Goal: Complete application form: Complete application form

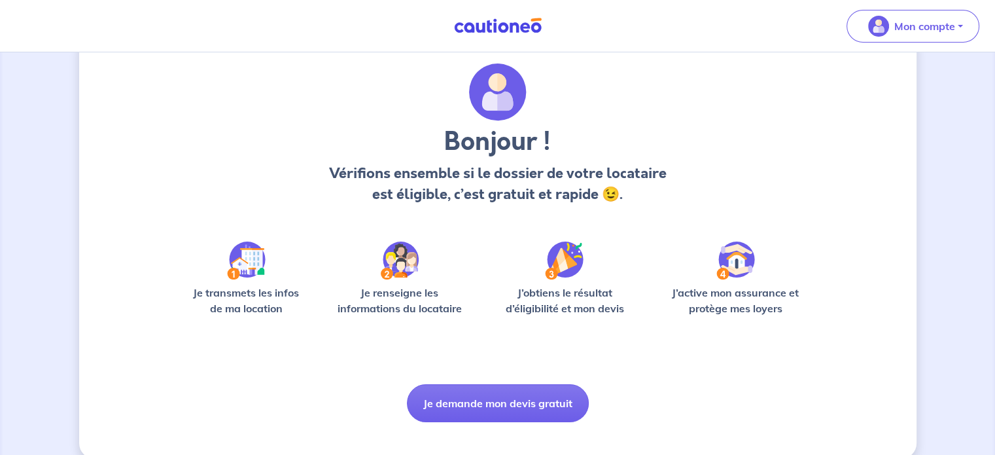
scroll to position [55, 0]
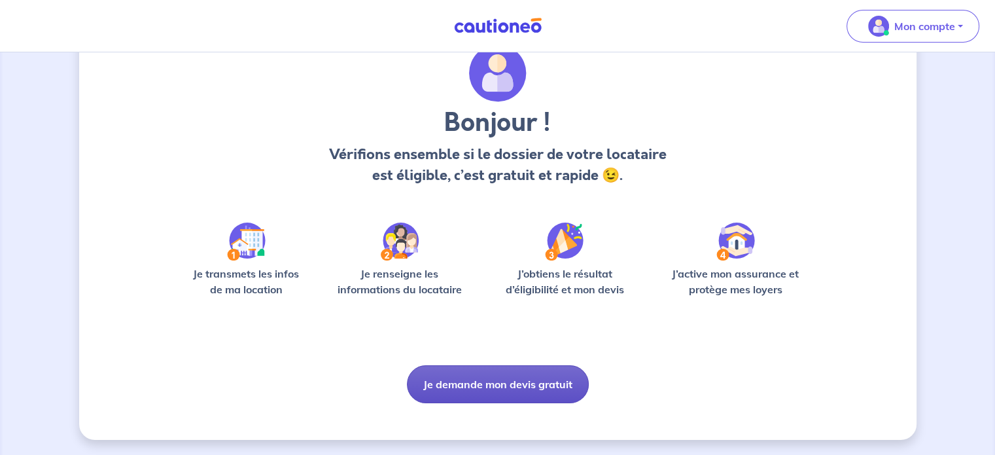
click at [549, 382] on button "Je demande mon devis gratuit" at bounding box center [498, 384] width 182 height 38
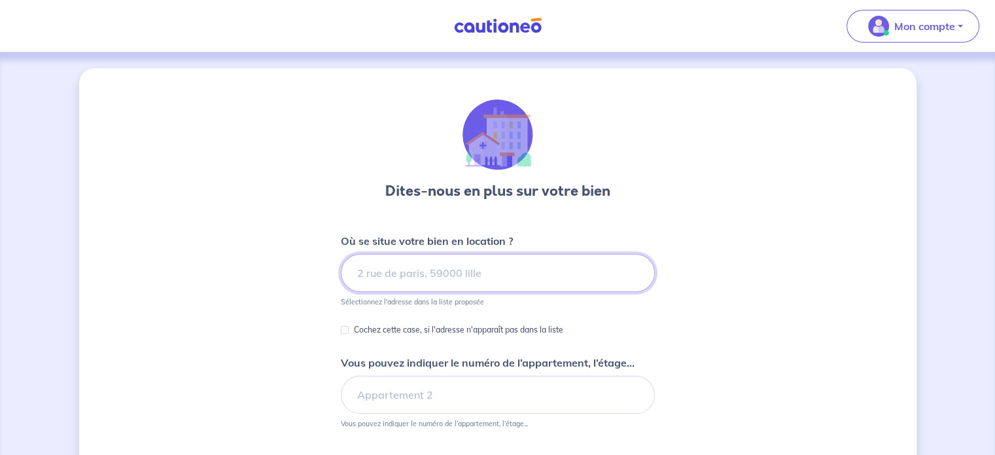
click at [489, 269] on input at bounding box center [498, 273] width 314 height 38
type input "7"
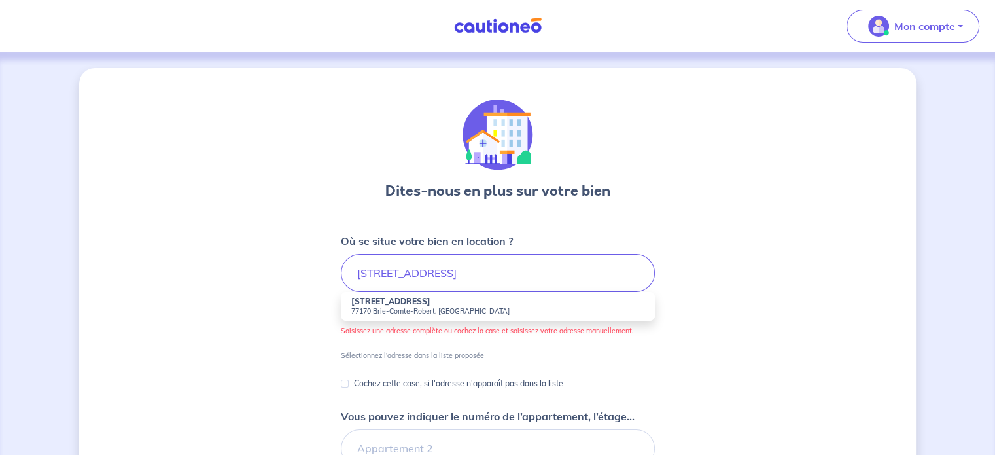
click at [426, 302] on li "[STREET_ADDRESS][PERSON_NAME]" at bounding box center [498, 306] width 314 height 29
type input "[STREET_ADDRESS][PERSON_NAME]"
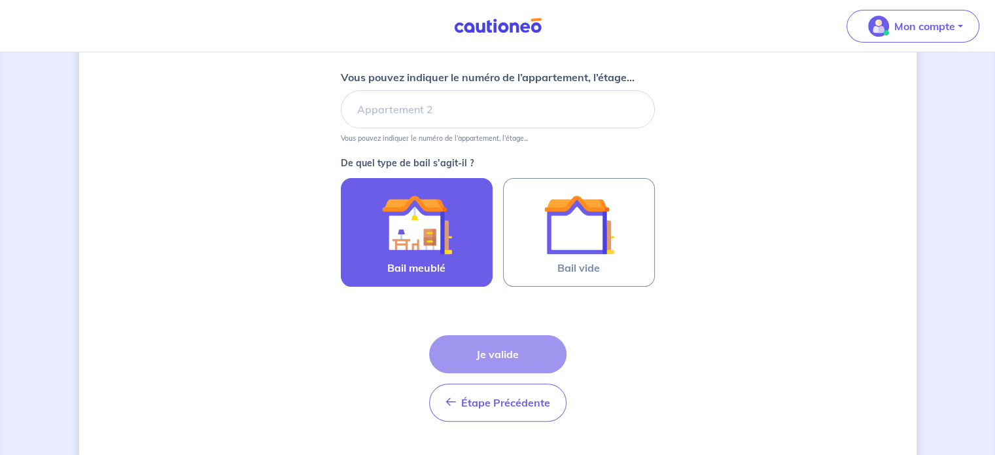
scroll to position [298, 0]
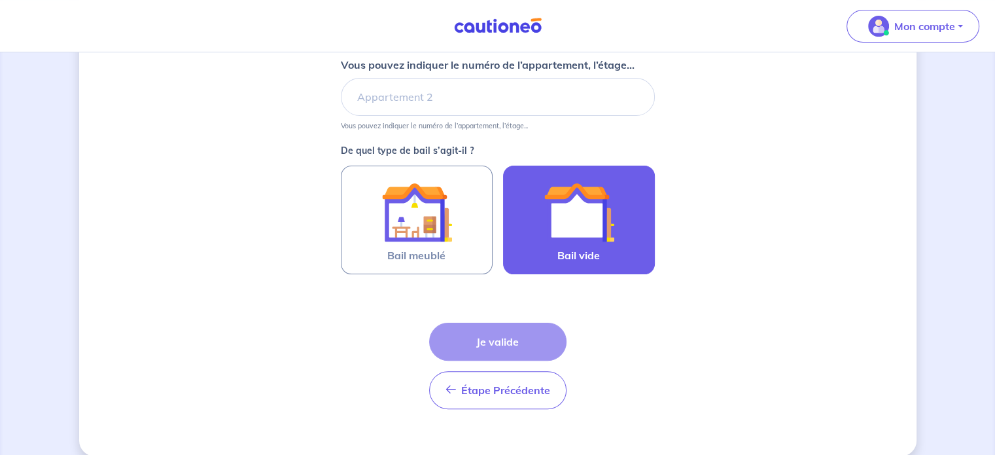
click at [575, 251] on span "Bail vide" at bounding box center [579, 255] width 43 height 16
click at [0, 0] on input "Bail vide" at bounding box center [0, 0] width 0 height 0
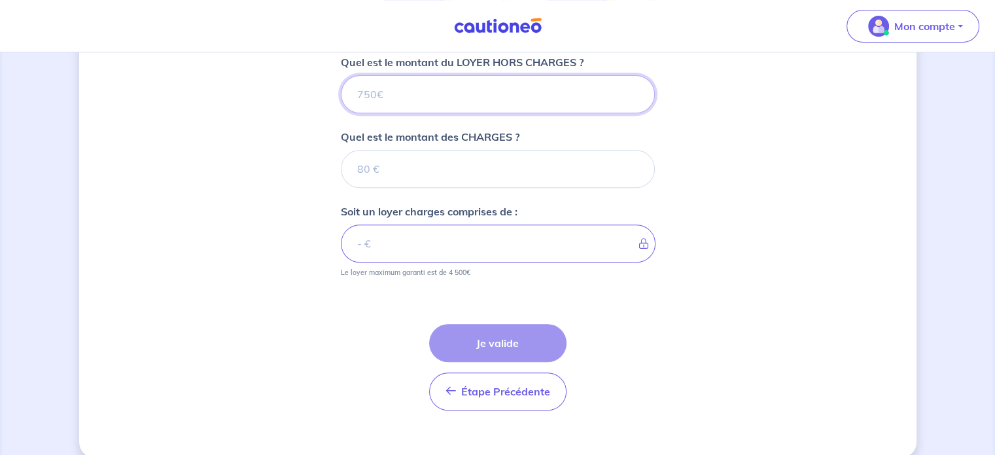
scroll to position [552, 0]
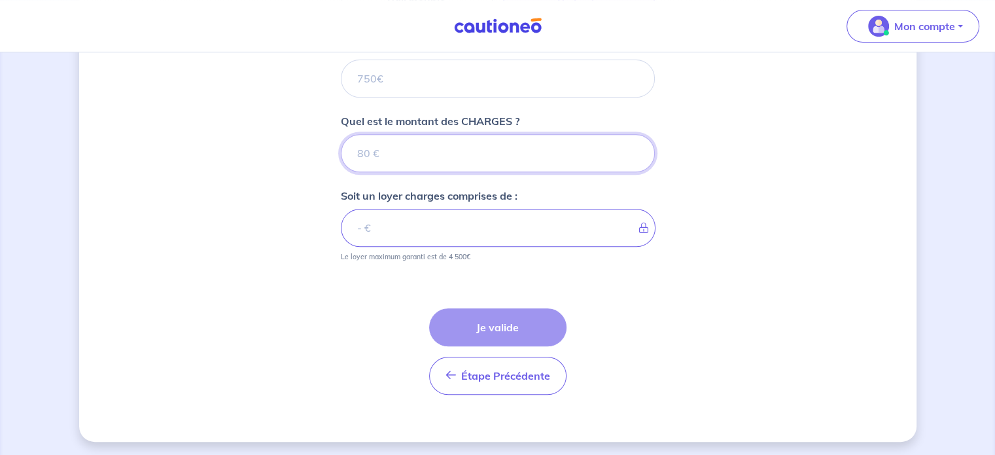
click at [418, 138] on input "Quel est le montant des CHARGES ?" at bounding box center [498, 153] width 314 height 38
type input "1"
type input "11"
type input "1100"
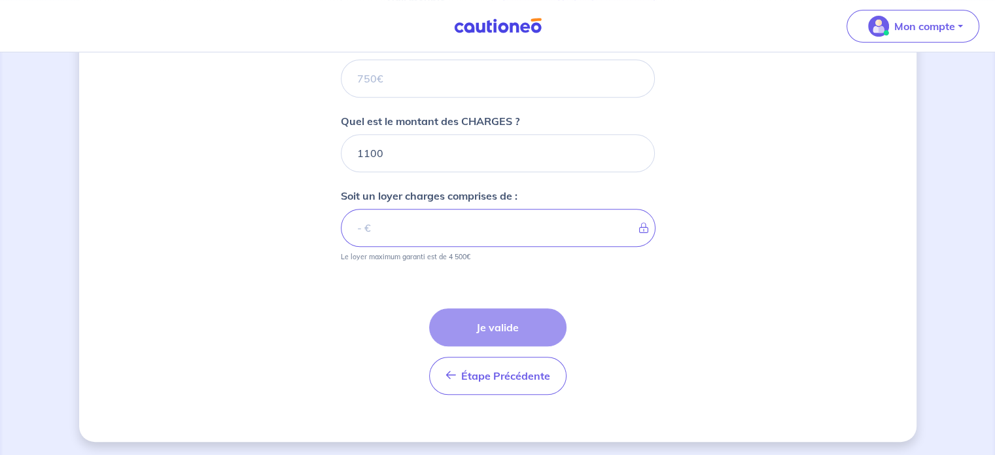
scroll to position [450, 0]
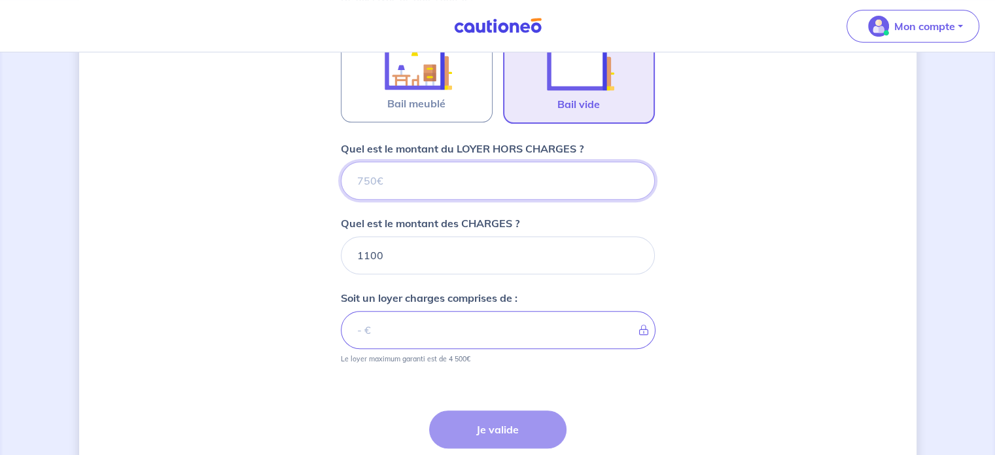
click at [395, 170] on input "Quel est le montant du LOYER HORS CHARGES ?" at bounding box center [498, 181] width 314 height 38
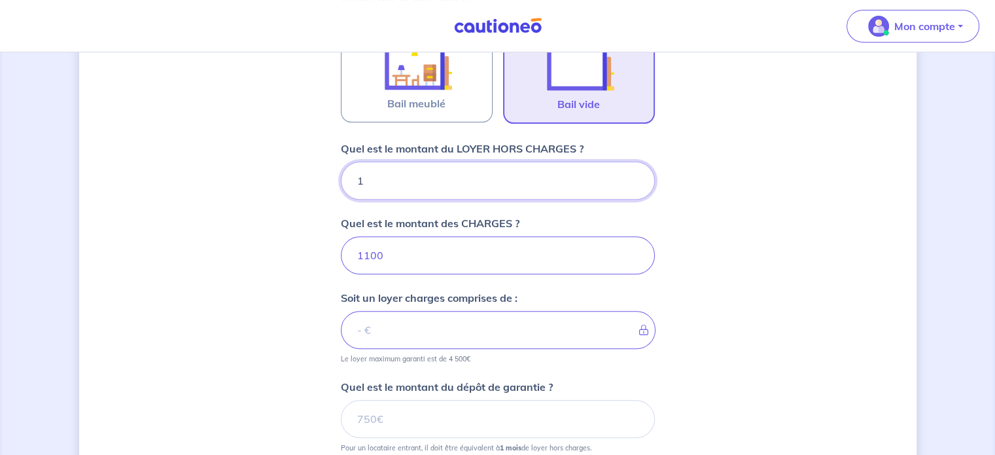
type input "11"
type input "1111"
type input "1100"
type input "2200"
type input "1100"
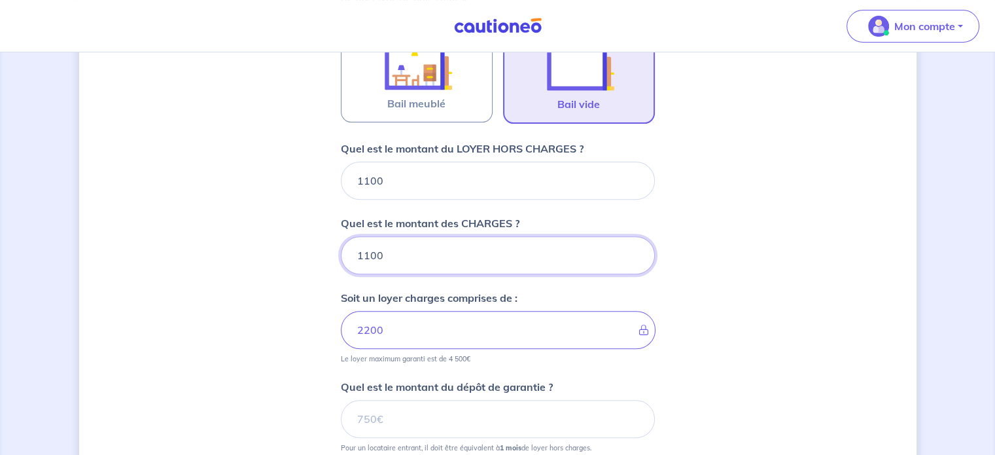
click at [395, 251] on input "1100" at bounding box center [498, 255] width 314 height 38
type input "1"
type input "1210"
type input "1100"
type input "40"
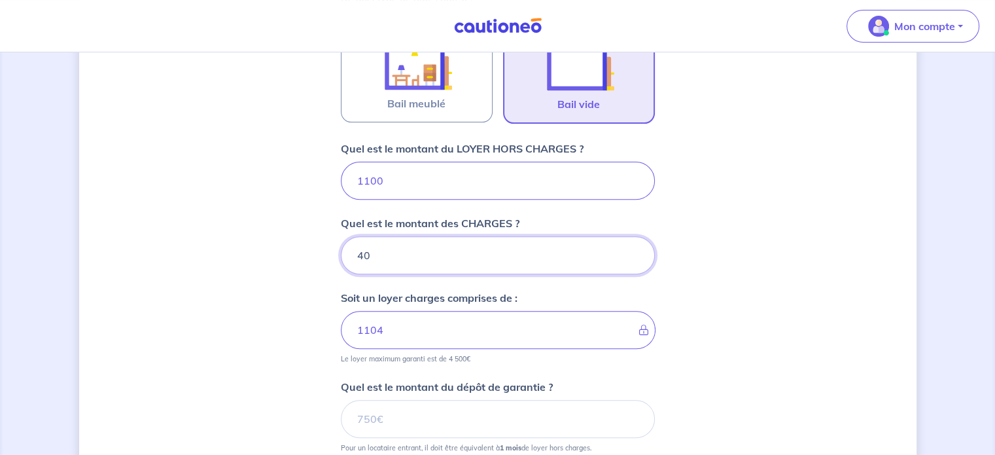
type input "1140"
type input "40"
click at [246, 311] on div "Dites-nous en plus sur votre bien Où se situe votre bien en location ? [STREET_…" at bounding box center [498, 125] width 838 height 1014
click at [377, 185] on input "1100" at bounding box center [498, 181] width 314 height 38
type input "1110"
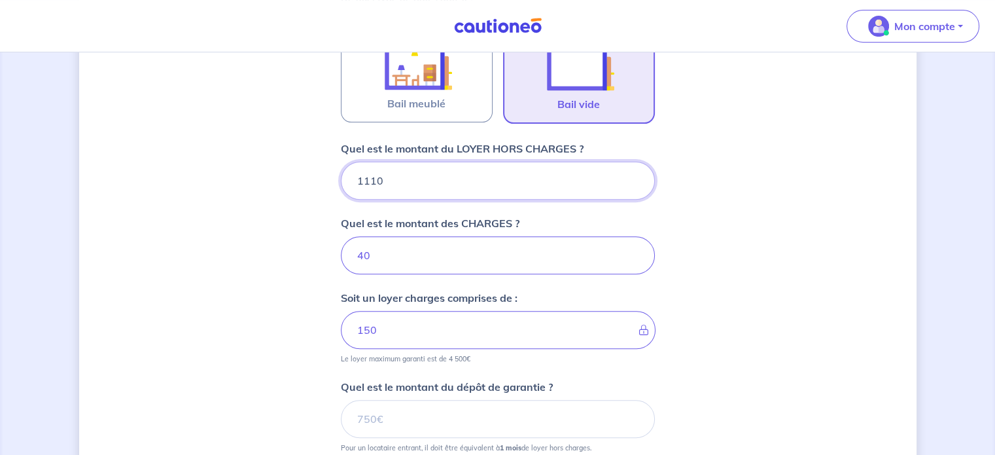
type input "1150"
type input "1110"
click at [257, 267] on div "Dites-nous en plus sur votre bien Où se situe votre bien en location ? [STREET_…" at bounding box center [498, 125] width 838 height 1014
click at [300, 337] on div "Dites-nous en plus sur votre bien Où se situe votre bien en location ? [STREET_…" at bounding box center [498, 125] width 838 height 1014
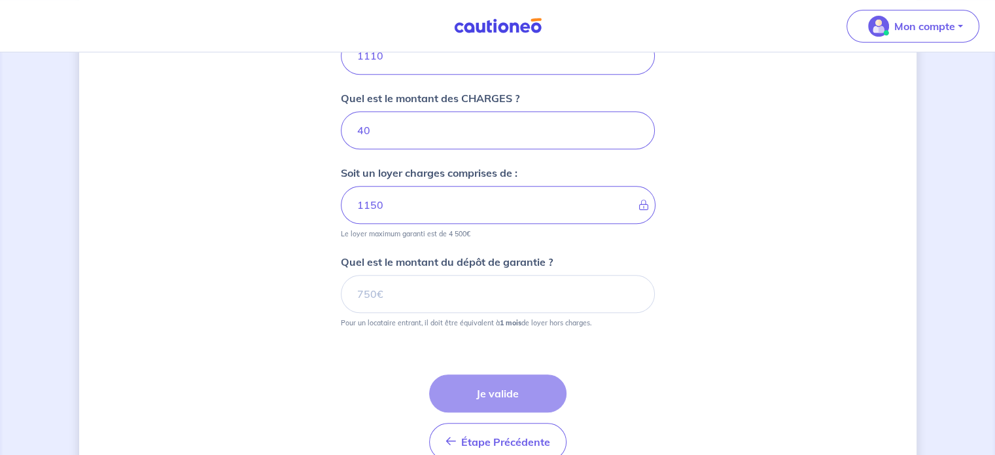
scroll to position [575, 0]
click at [440, 289] on input "Quel est le montant du dépôt de garantie ?" at bounding box center [498, 293] width 314 height 38
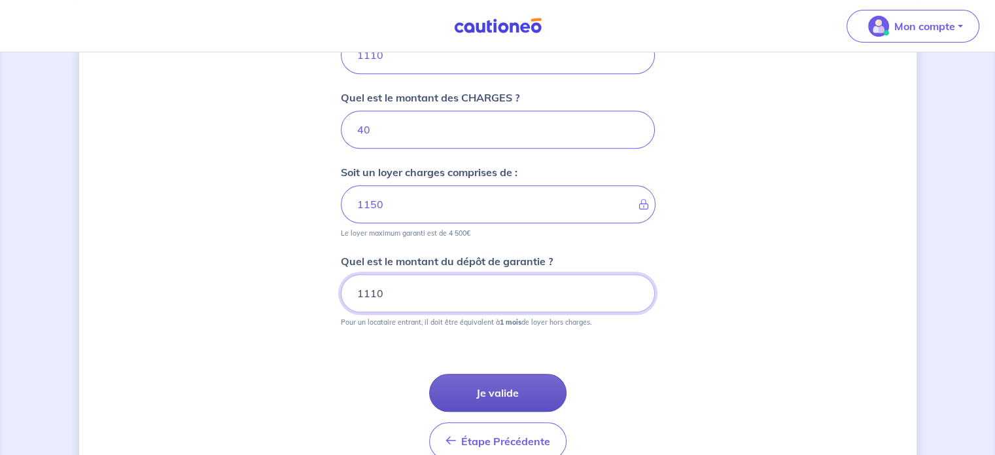
type input "1110"
click at [526, 395] on button "Je valide" at bounding box center [497, 393] width 137 height 38
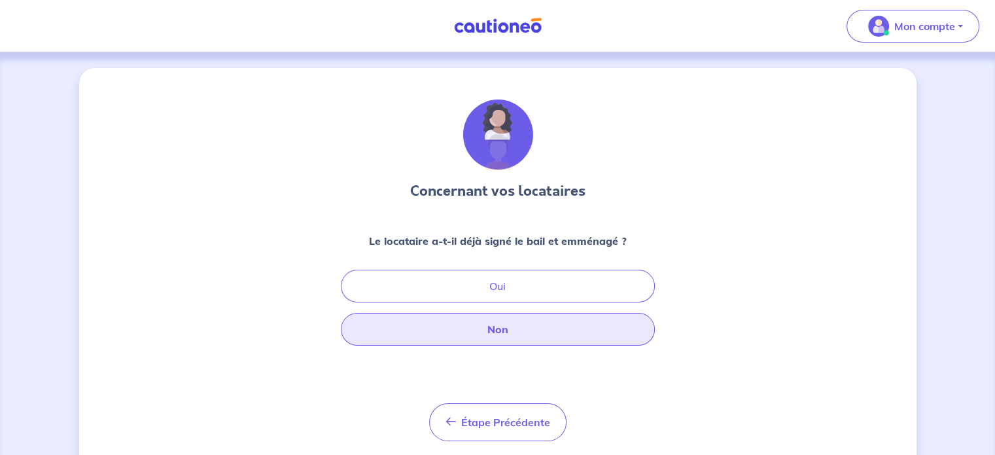
click at [518, 335] on button "Non" at bounding box center [498, 329] width 314 height 33
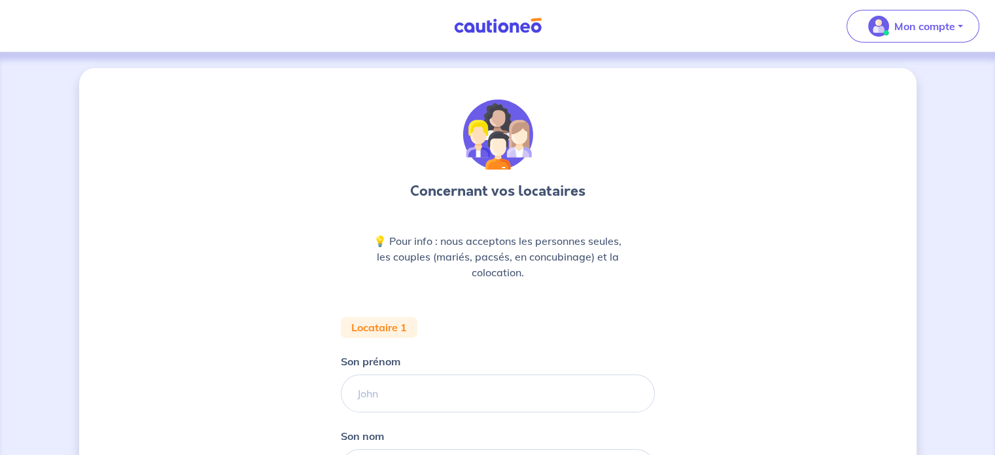
scroll to position [57, 0]
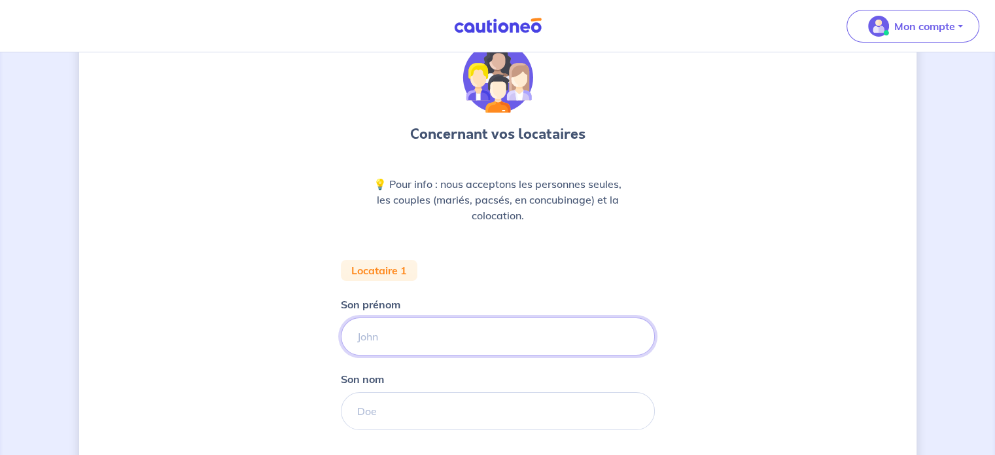
click at [385, 341] on input "Son prénom" at bounding box center [498, 336] width 314 height 38
type input "REMY"
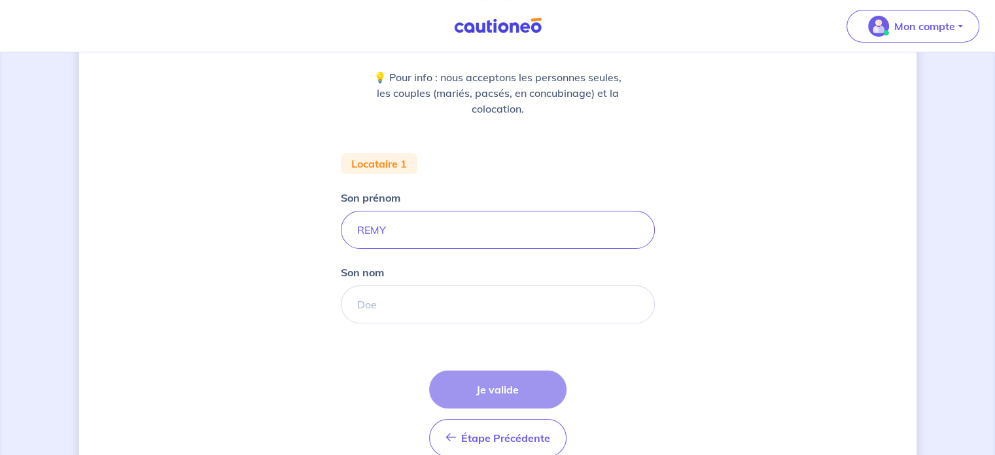
scroll to position [164, 0]
click at [385, 305] on input "Son nom" at bounding box center [498, 304] width 314 height 38
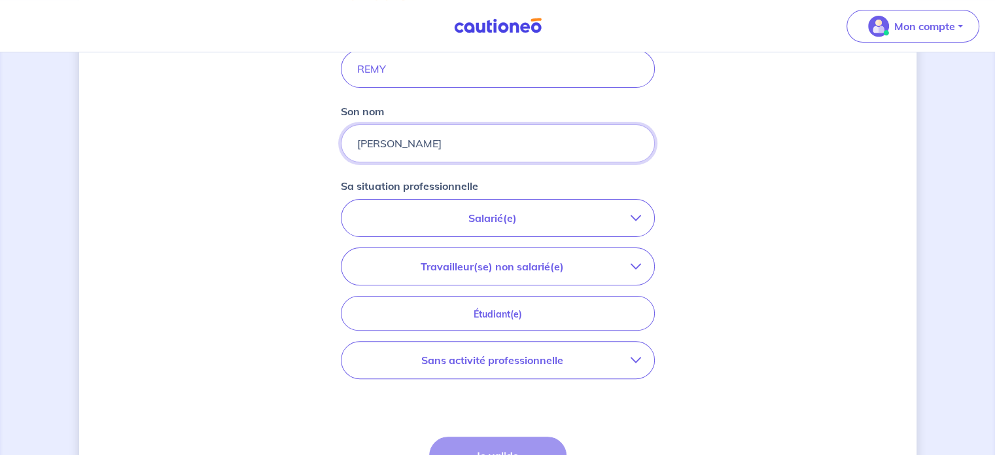
scroll to position [327, 0]
type input "[PERSON_NAME]"
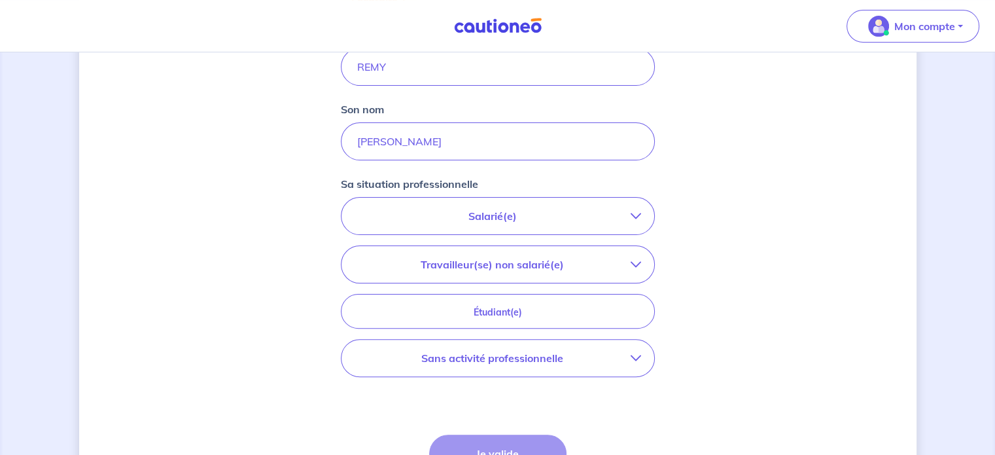
click at [495, 216] on p "Salarié(e)" at bounding box center [493, 216] width 276 height 16
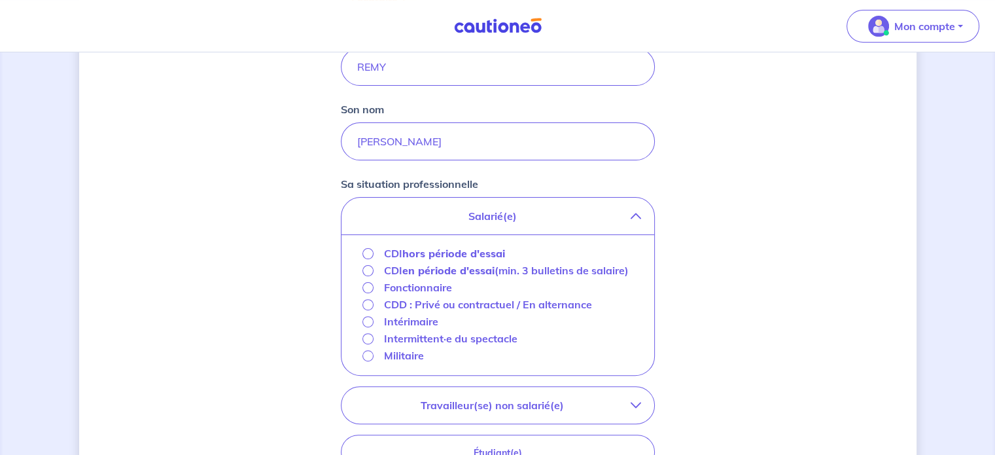
scroll to position [340, 0]
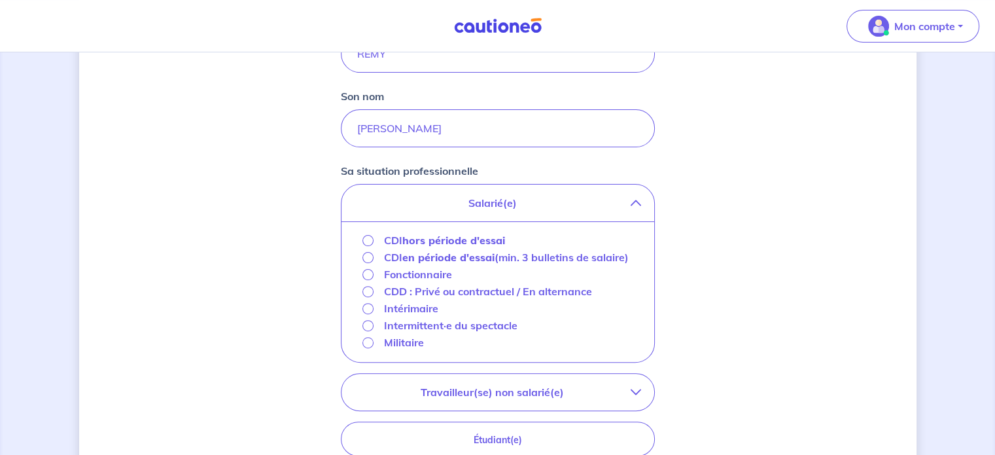
click at [469, 236] on strong "hors période d'essai" at bounding box center [454, 240] width 103 height 13
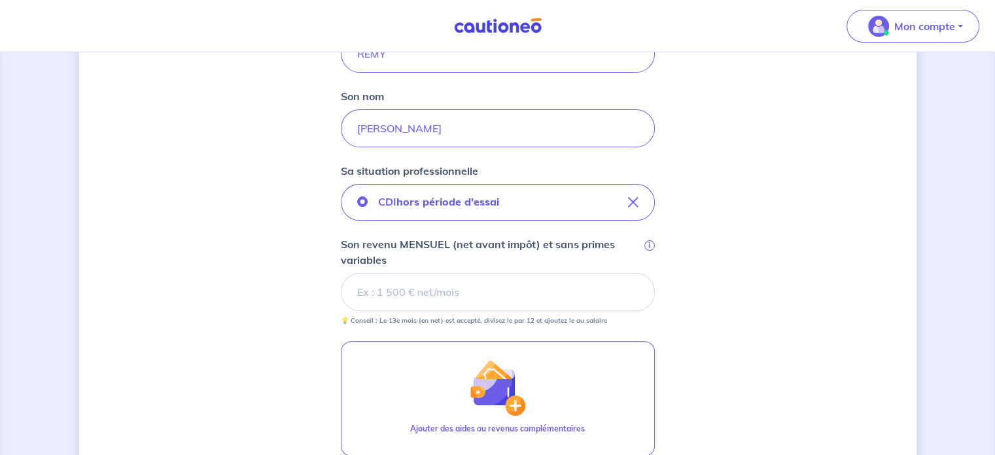
scroll to position [384, 0]
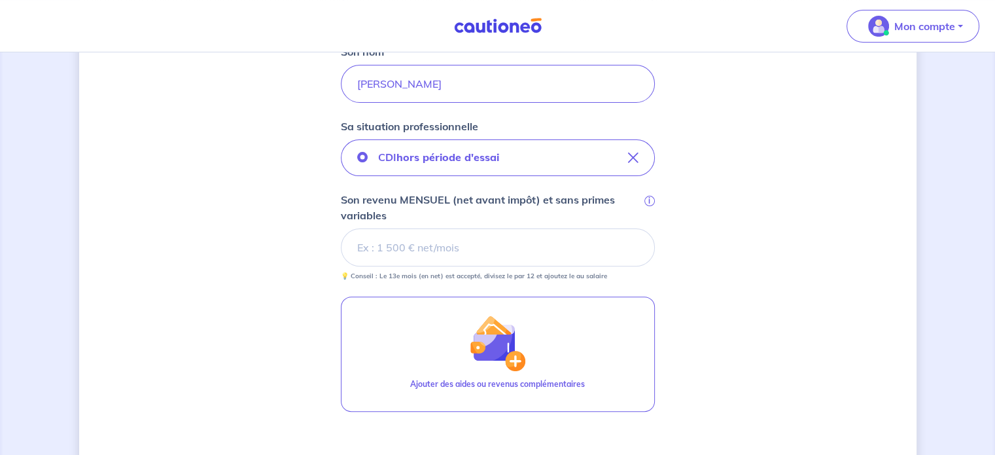
click at [463, 238] on input "Son revenu MENSUEL (net avant impôt) et sans primes variables i" at bounding box center [498, 247] width 314 height 38
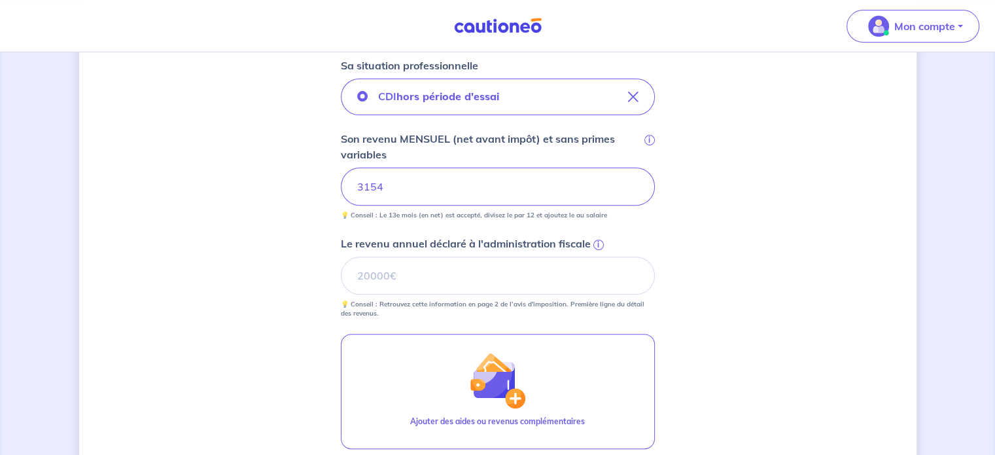
scroll to position [445, 0]
click at [372, 266] on input "Le revenu annuel déclaré à l'administration fiscale i" at bounding box center [498, 276] width 314 height 38
click at [600, 242] on span "i" at bounding box center [599, 245] width 10 height 10
click at [600, 257] on input "Le revenu annuel déclaré à l'administration fiscale i" at bounding box center [498, 276] width 314 height 38
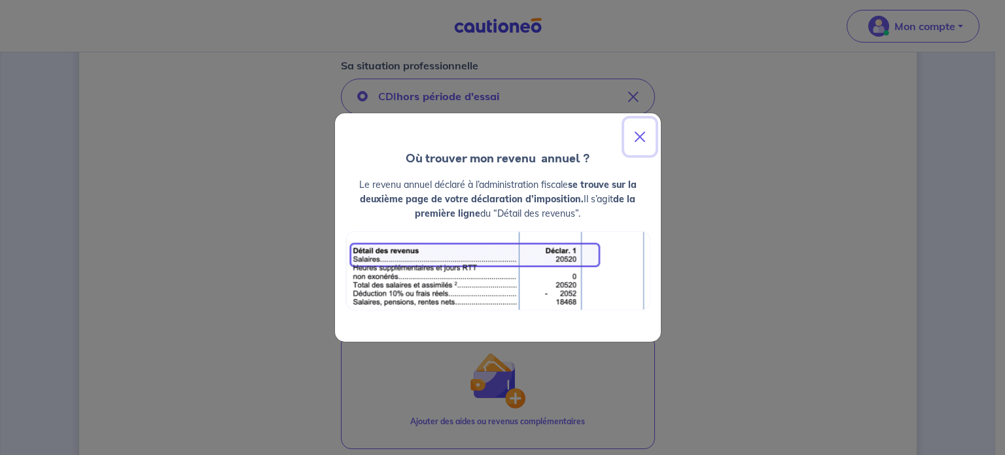
click at [641, 137] on button "Close" at bounding box center [639, 136] width 31 height 37
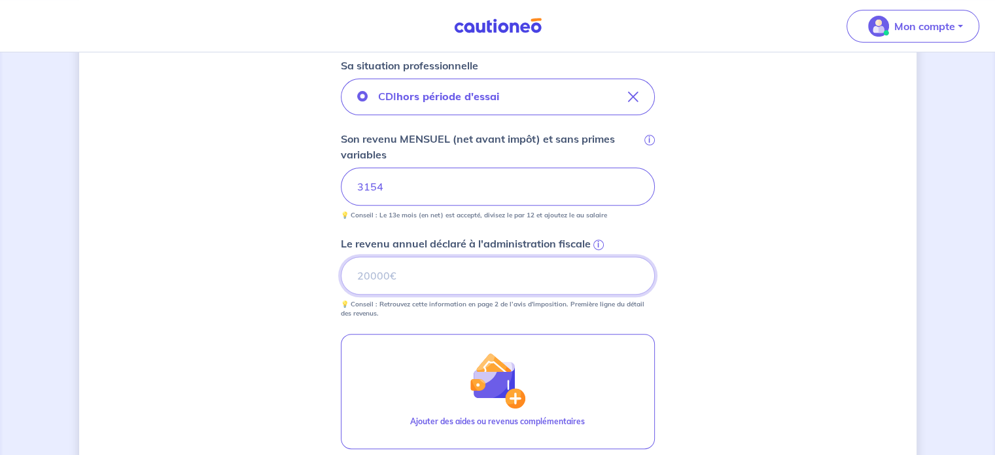
click at [402, 276] on input "Le revenu annuel déclaré à l'administration fiscale i" at bounding box center [498, 276] width 314 height 38
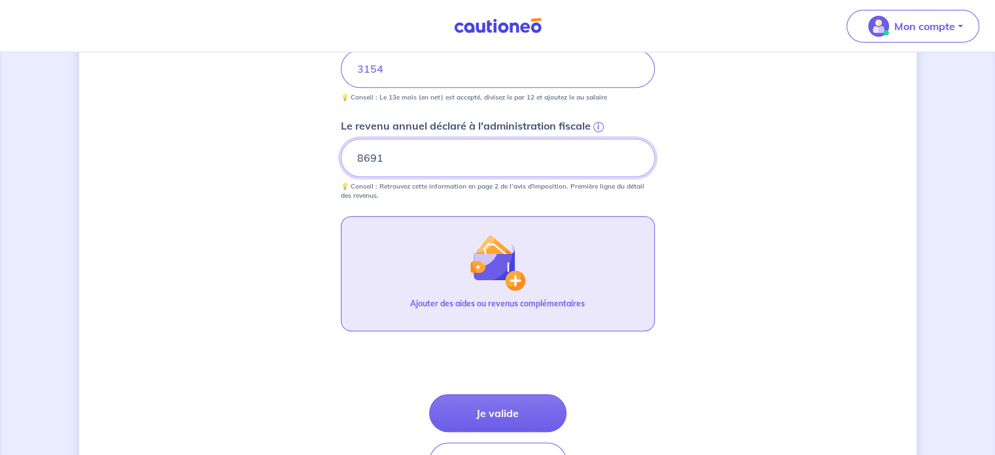
scroll to position [563, 0]
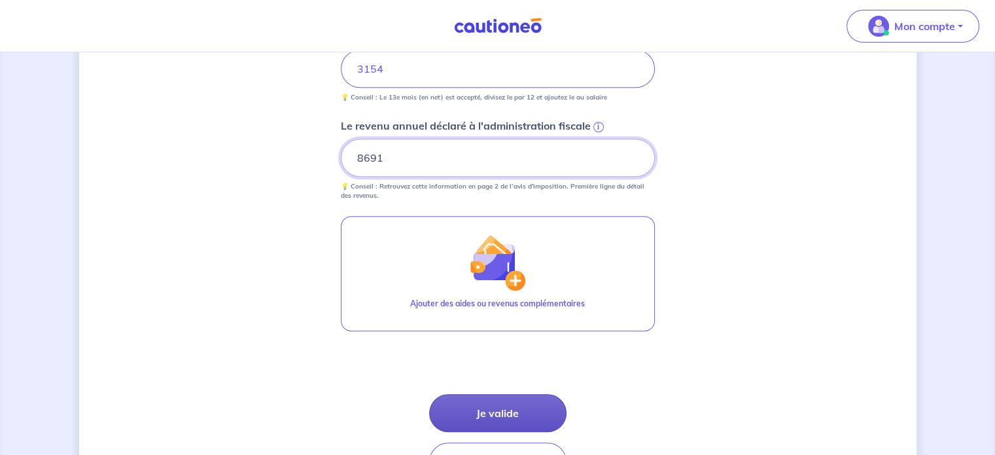
type input "8691"
click at [510, 402] on button "Je valide" at bounding box center [497, 413] width 137 height 38
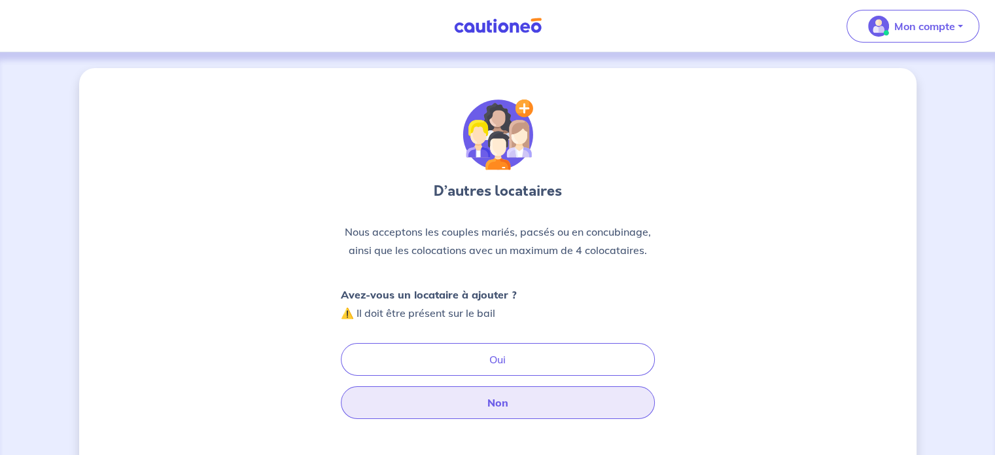
click at [485, 408] on button "Non" at bounding box center [498, 402] width 314 height 33
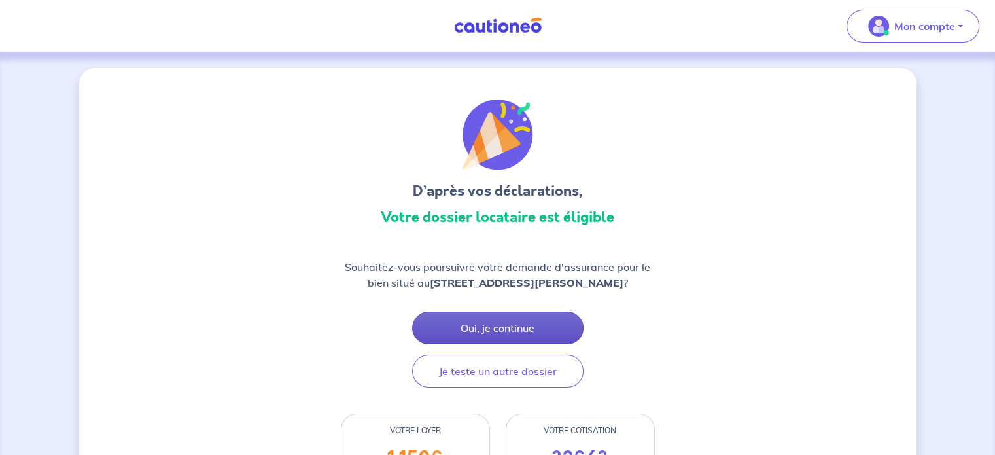
click at [534, 322] on button "Oui, je continue" at bounding box center [497, 328] width 171 height 33
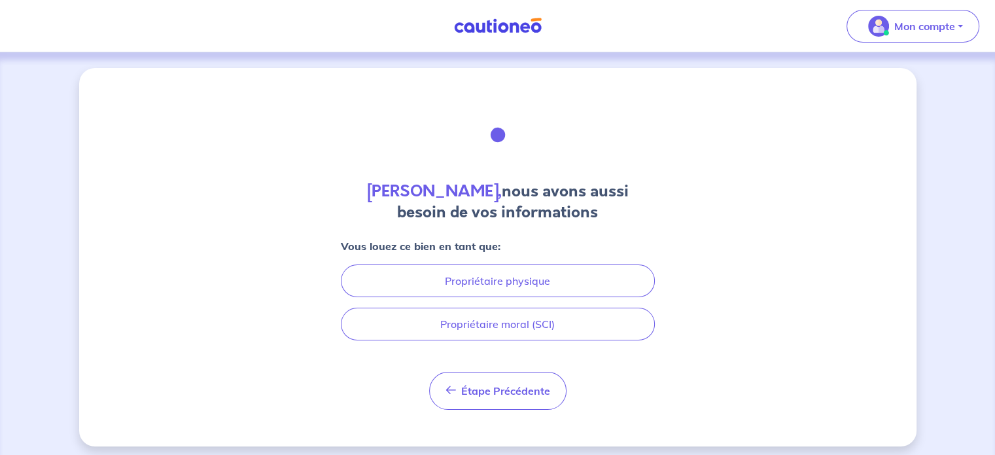
scroll to position [6, 0]
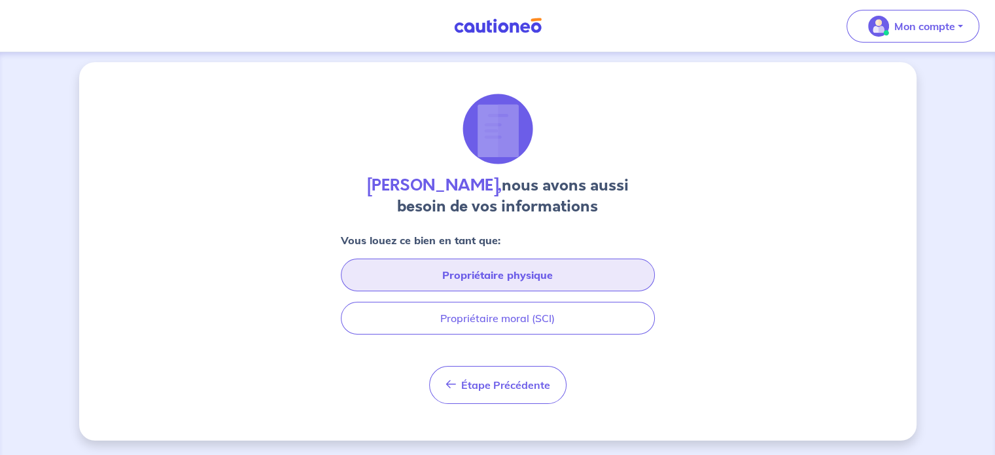
click at [473, 281] on button "Propriétaire physique" at bounding box center [498, 275] width 314 height 33
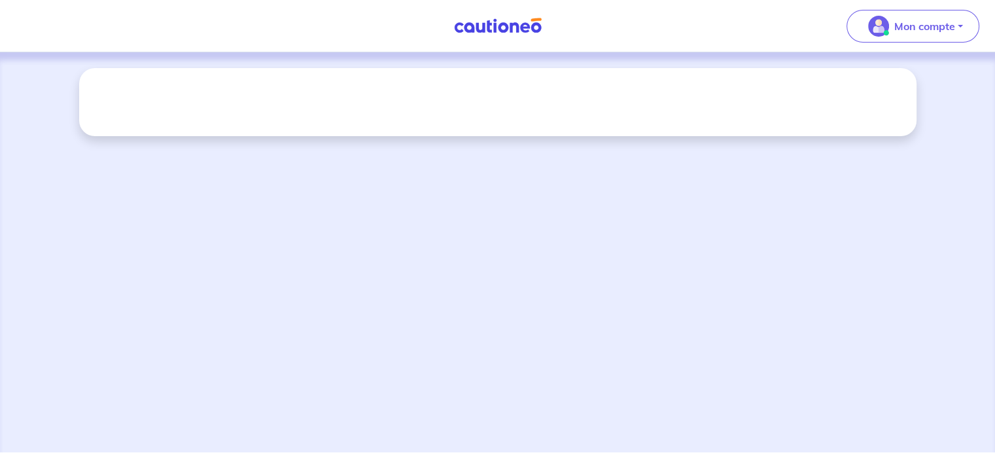
scroll to position [0, 0]
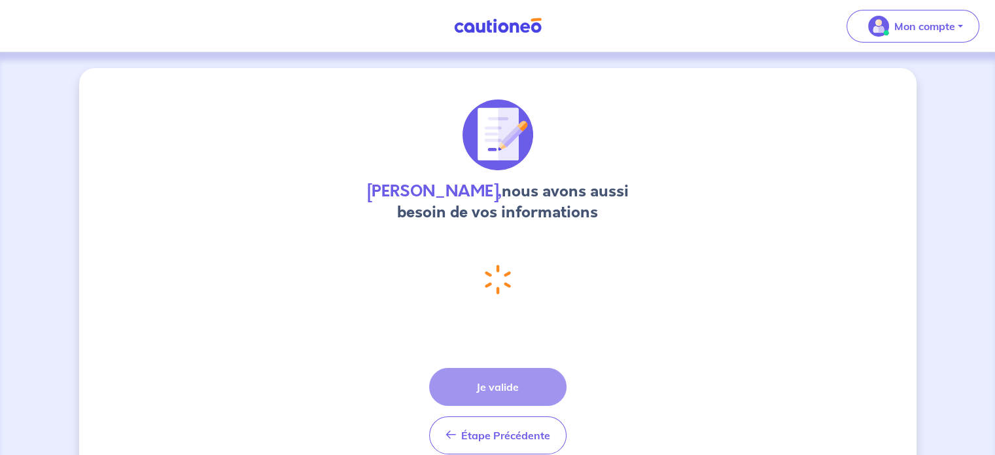
select select "FR"
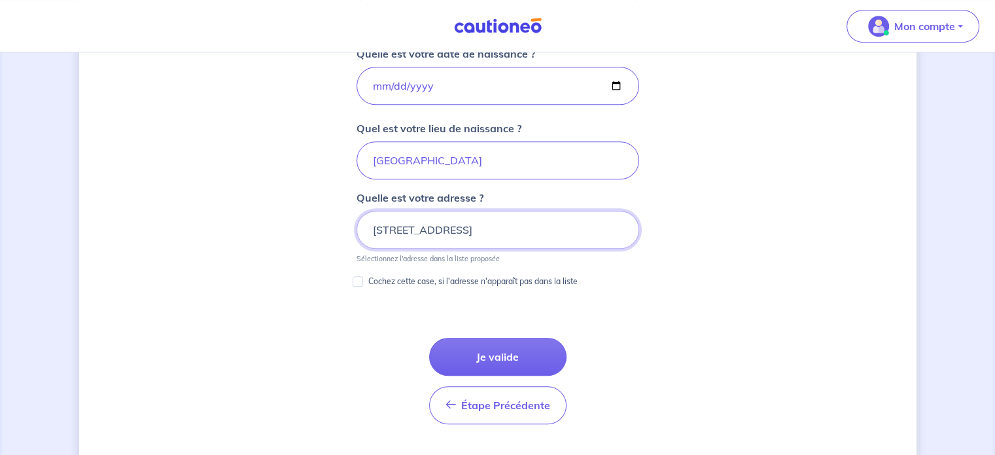
scroll to position [626, 0]
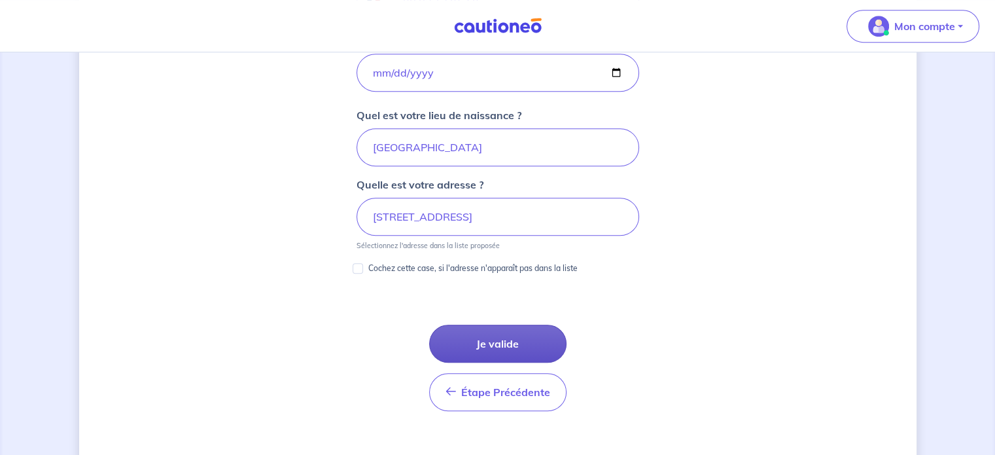
click at [490, 335] on button "Je valide" at bounding box center [497, 344] width 137 height 38
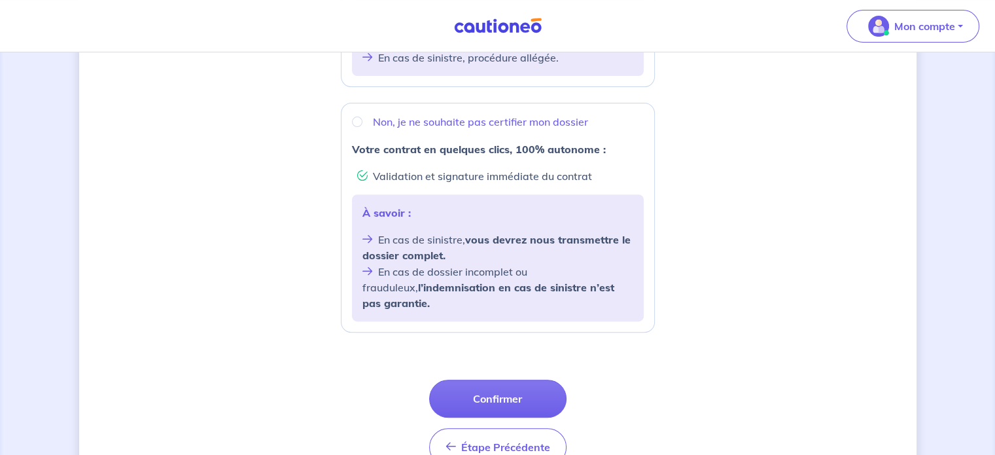
scroll to position [486, 0]
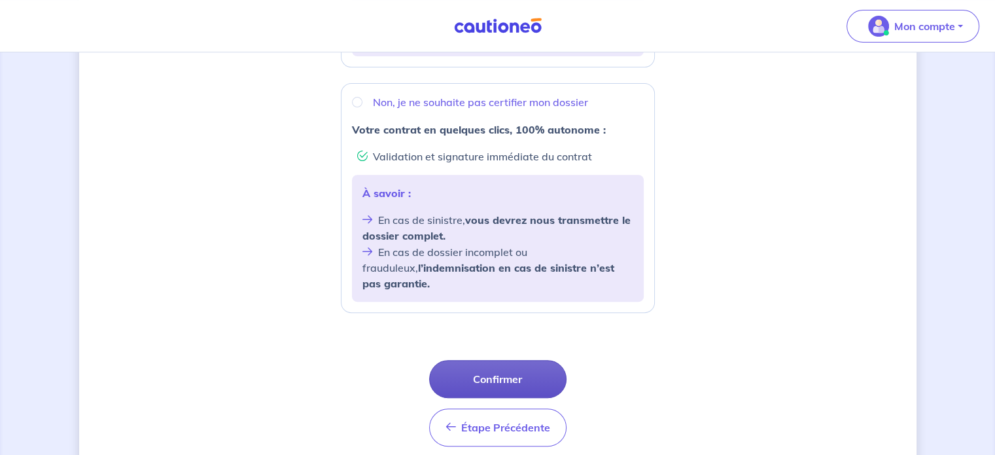
click at [491, 370] on button "Confirmer" at bounding box center [497, 379] width 137 height 38
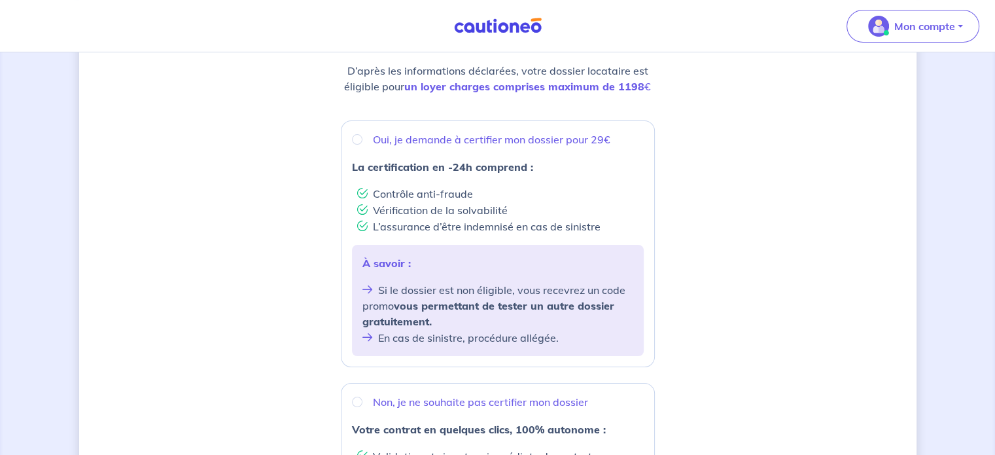
scroll to position [186, 0]
click at [358, 141] on input "Oui, je demande à certifier mon dossier pour 29€" at bounding box center [357, 139] width 10 height 10
radio input "true"
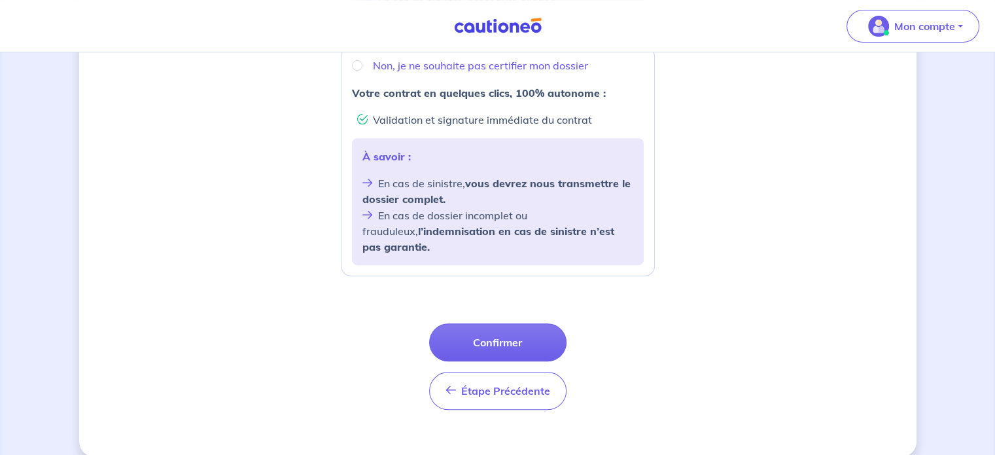
scroll to position [521, 0]
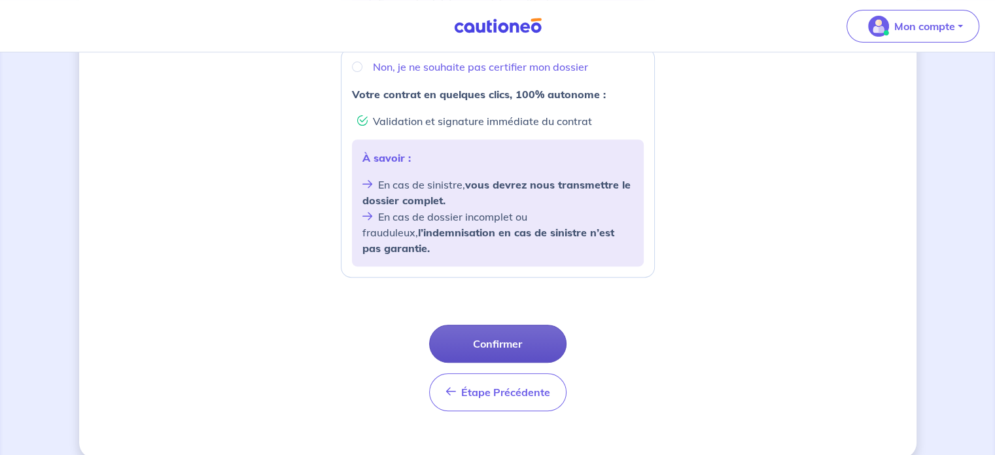
click at [543, 328] on button "Confirmer" at bounding box center [497, 344] width 137 height 38
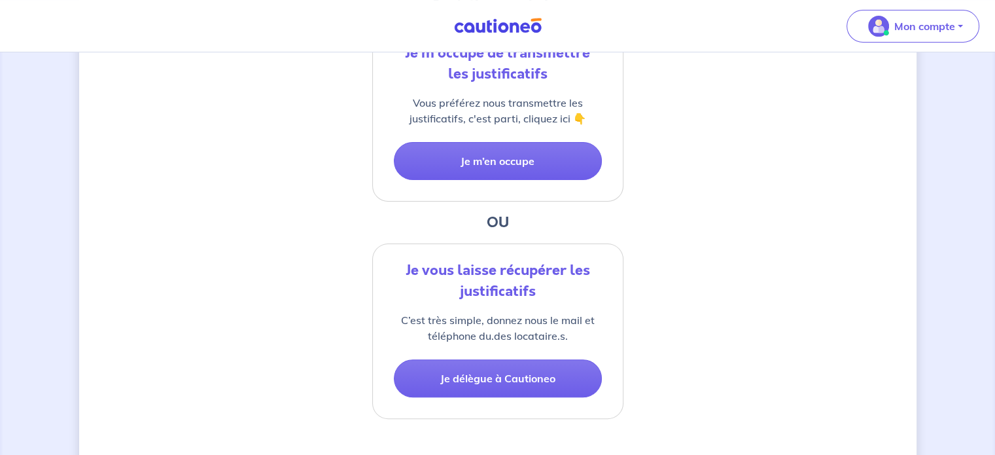
scroll to position [347, 0]
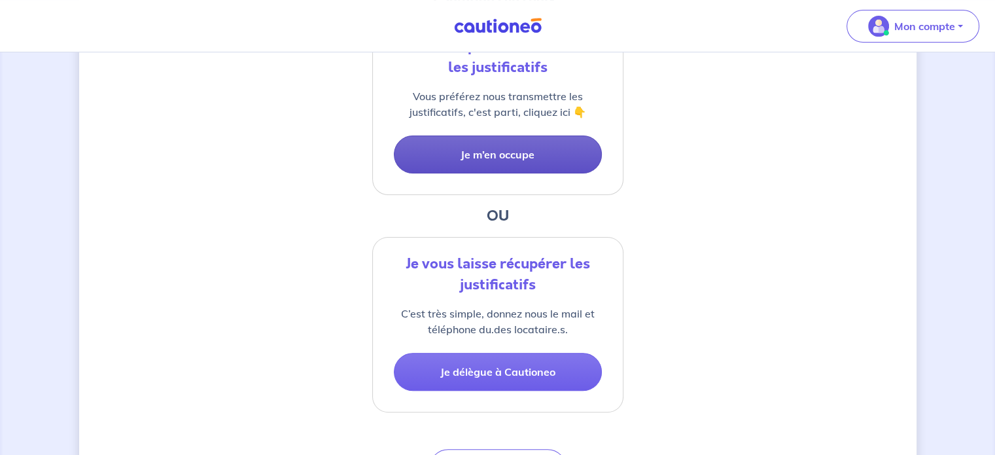
click at [505, 150] on button "Je m’en occupe" at bounding box center [498, 154] width 208 height 38
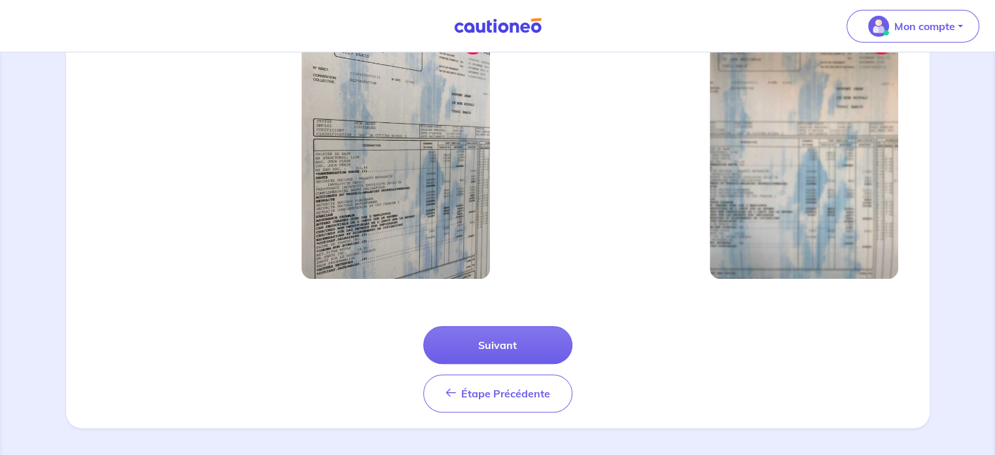
scroll to position [482, 0]
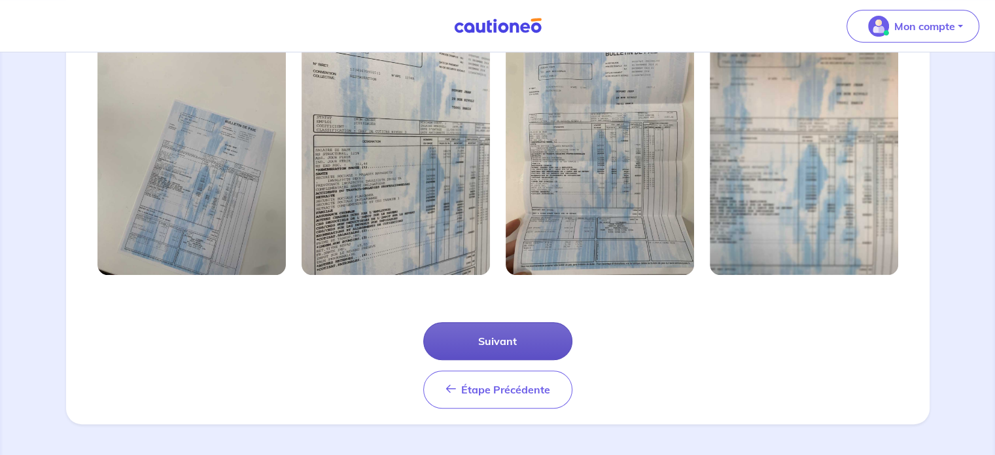
click at [538, 337] on button "Suivant" at bounding box center [497, 341] width 149 height 38
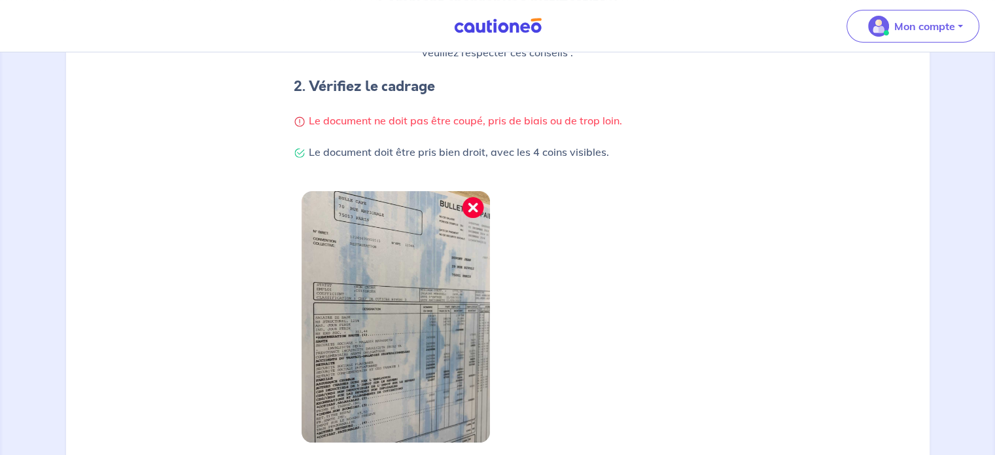
scroll to position [419, 0]
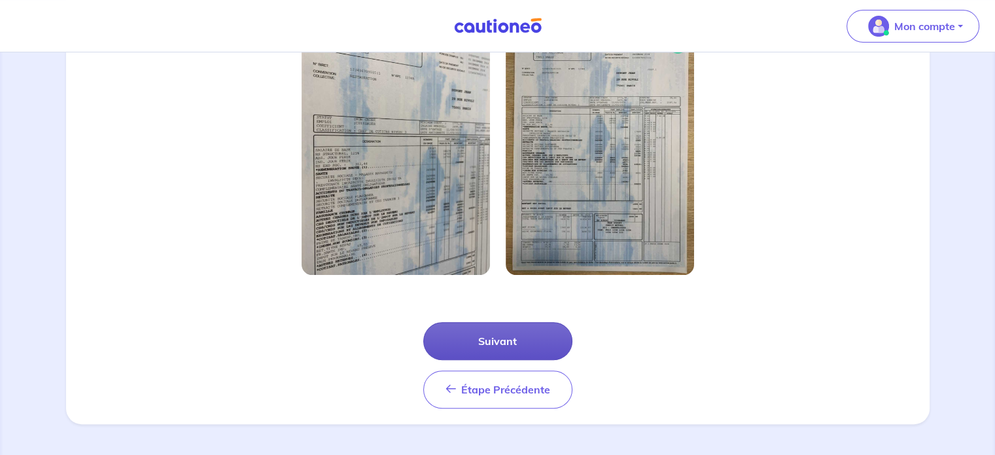
click at [511, 346] on button "Suivant" at bounding box center [497, 341] width 149 height 38
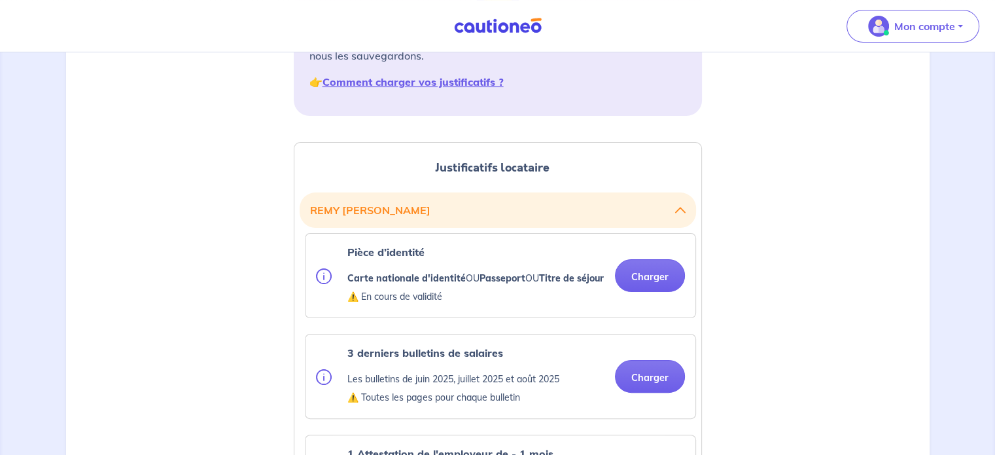
scroll to position [256, 0]
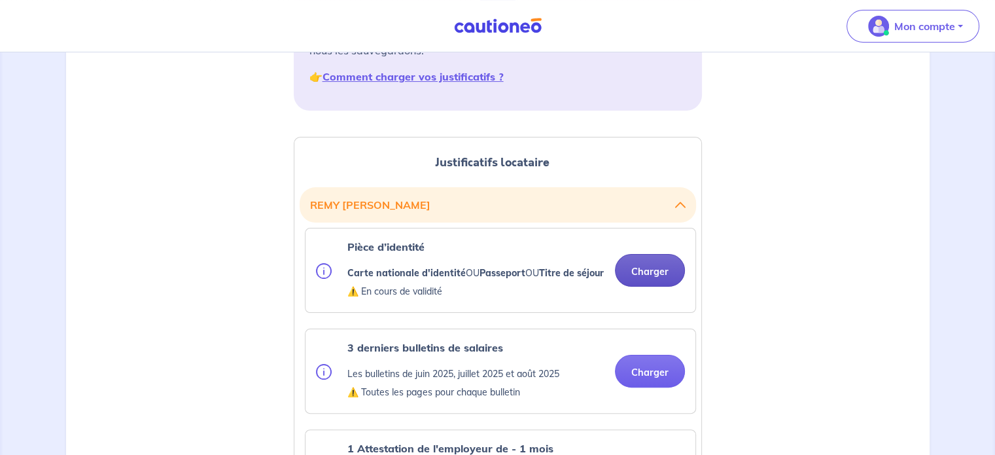
click at [670, 274] on button "Charger" at bounding box center [650, 270] width 70 height 33
click at [644, 277] on button "Charger" at bounding box center [650, 270] width 70 height 33
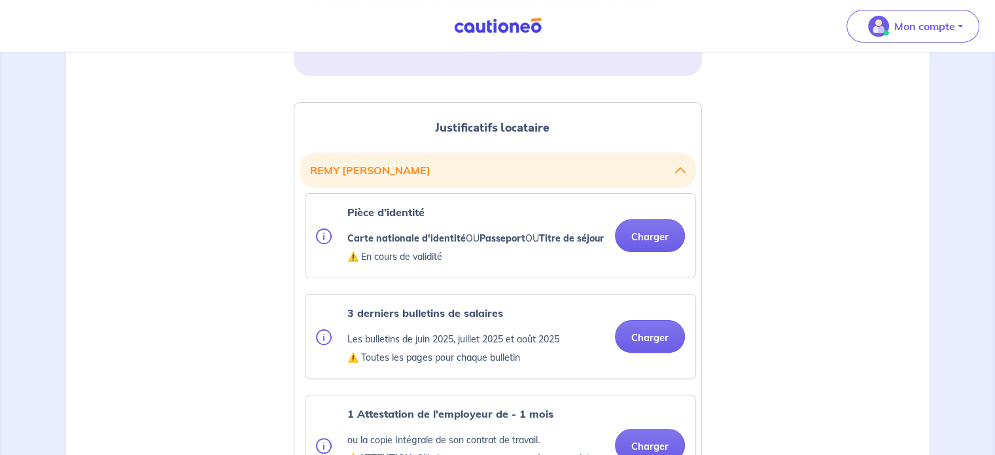
scroll to position [295, 0]
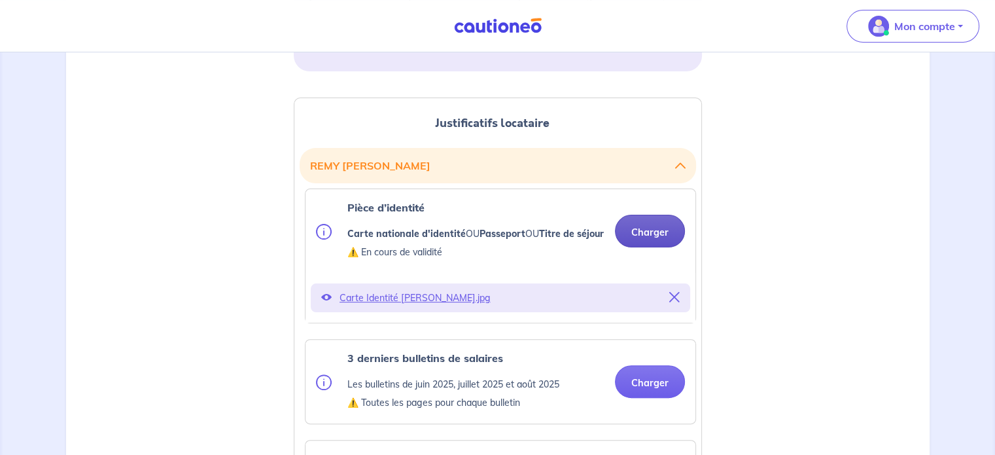
click at [654, 233] on button "Charger" at bounding box center [650, 231] width 70 height 33
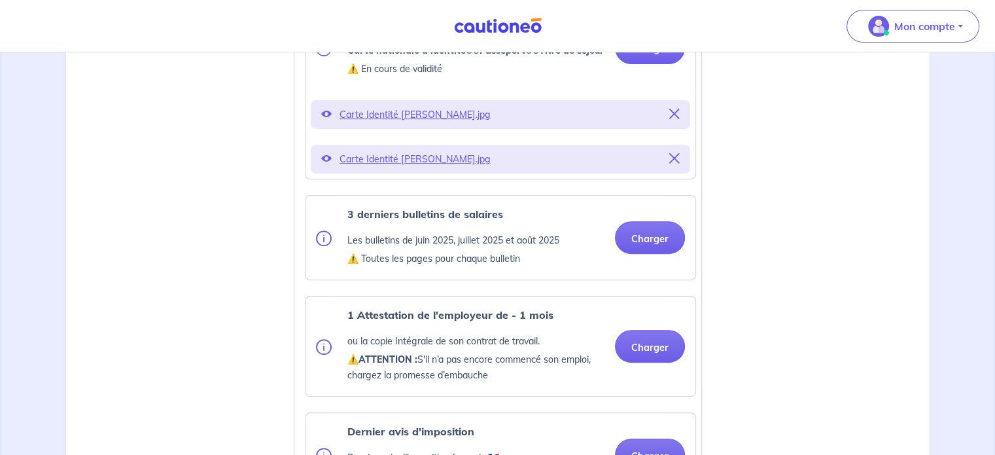
scroll to position [479, 0]
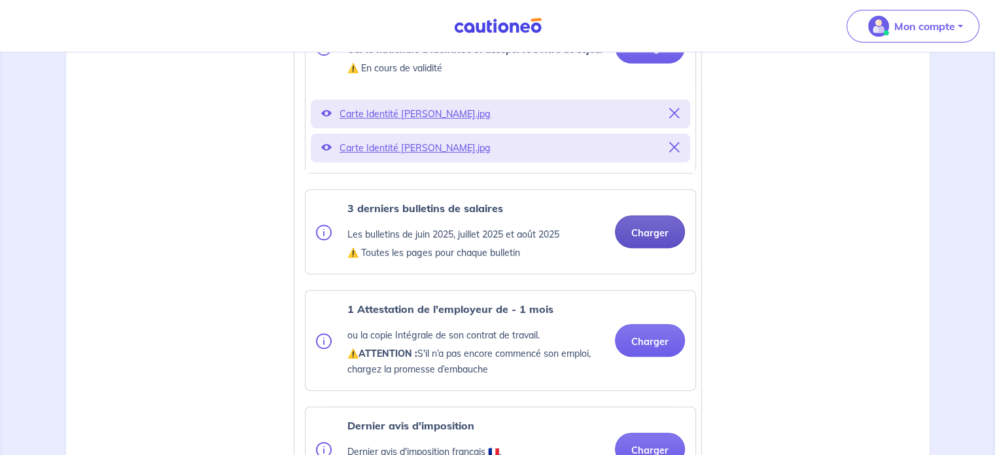
click at [656, 248] on button "Charger" at bounding box center [650, 231] width 70 height 33
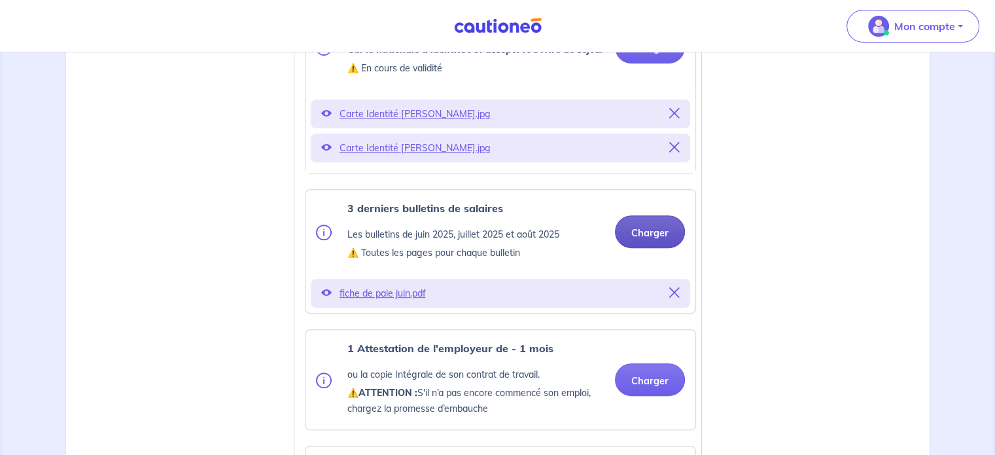
click at [645, 248] on button "Charger" at bounding box center [650, 231] width 70 height 33
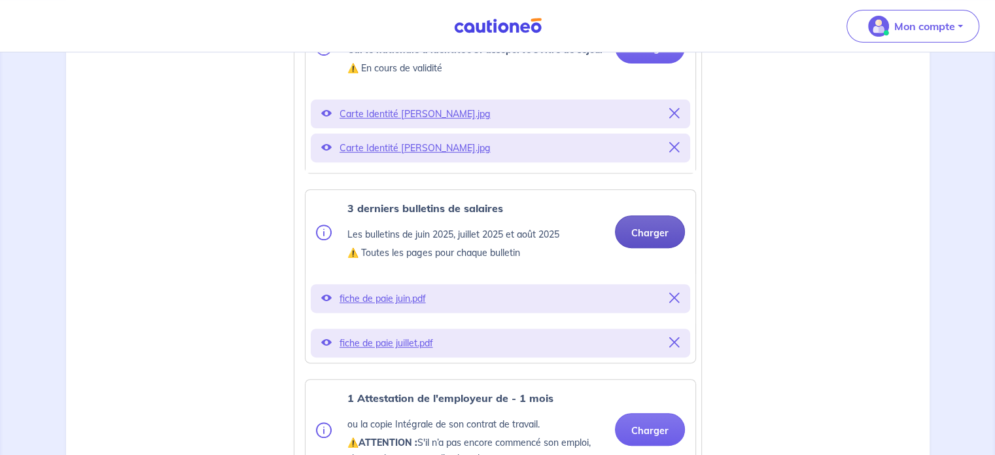
click at [641, 248] on button "Charger" at bounding box center [650, 231] width 70 height 33
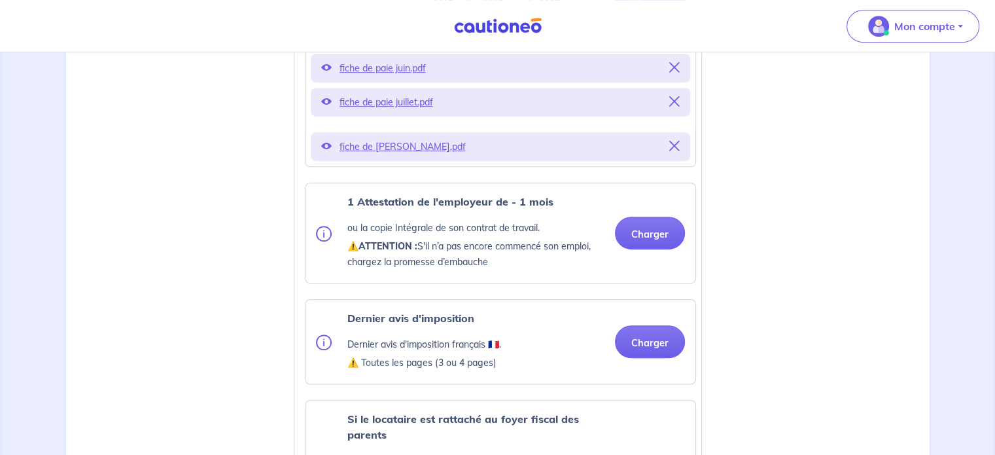
scroll to position [709, 0]
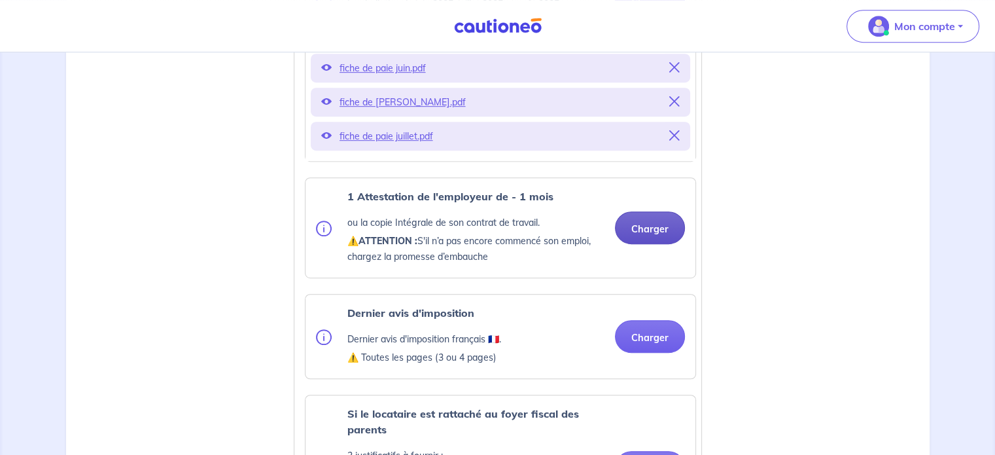
click at [641, 244] on button "Charger" at bounding box center [650, 227] width 70 height 33
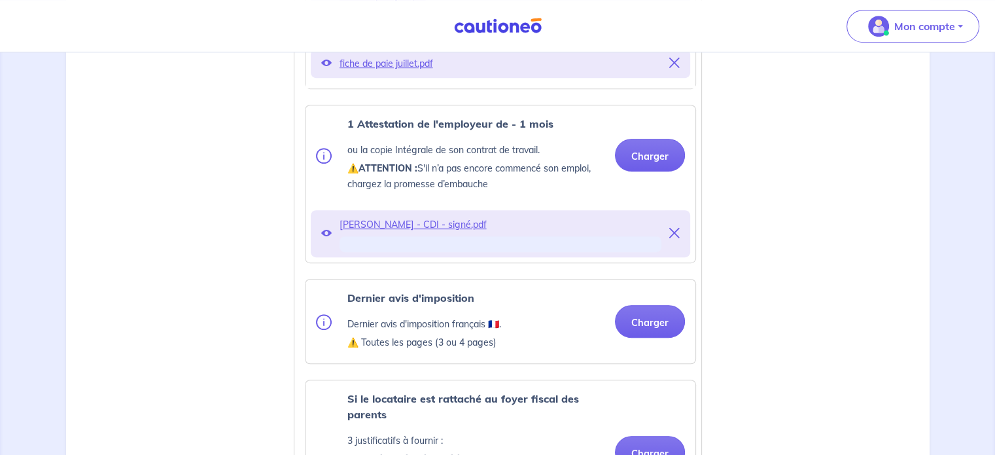
scroll to position [787, 0]
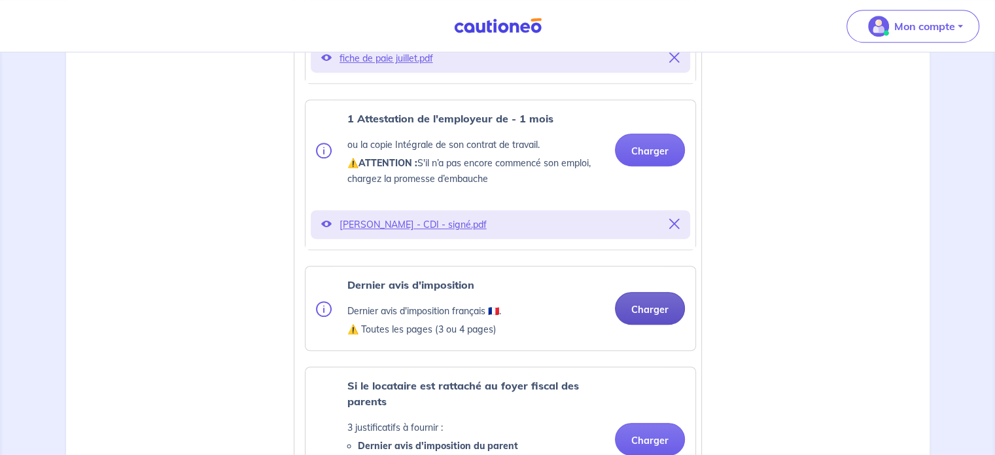
click at [644, 325] on button "Charger" at bounding box center [650, 308] width 70 height 33
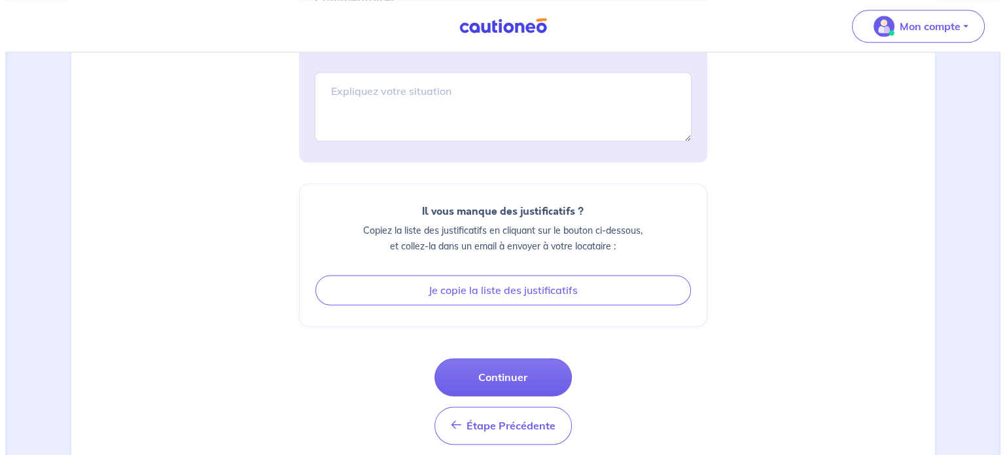
scroll to position [1730, 0]
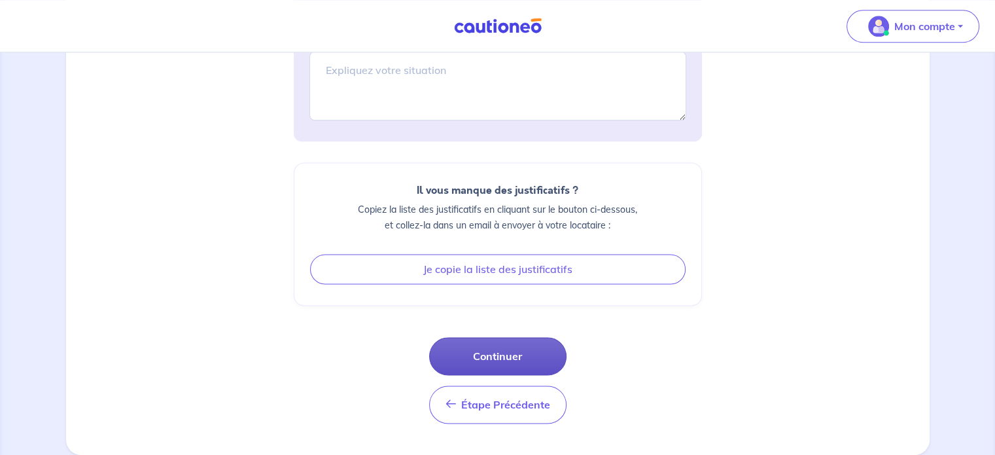
click at [506, 355] on button "Continuer" at bounding box center [497, 356] width 137 height 38
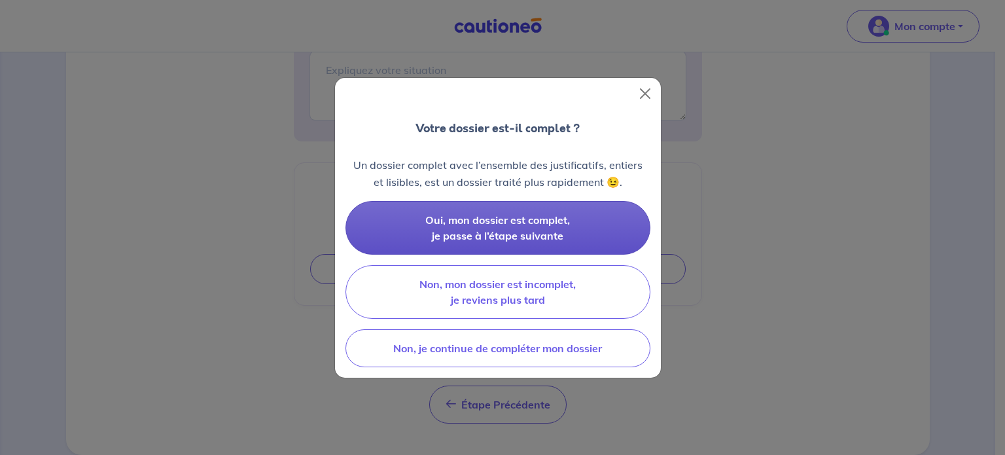
click at [529, 222] on span "Oui, mon dossier est complet, je passe à l’étape suivante" at bounding box center [497, 227] width 145 height 29
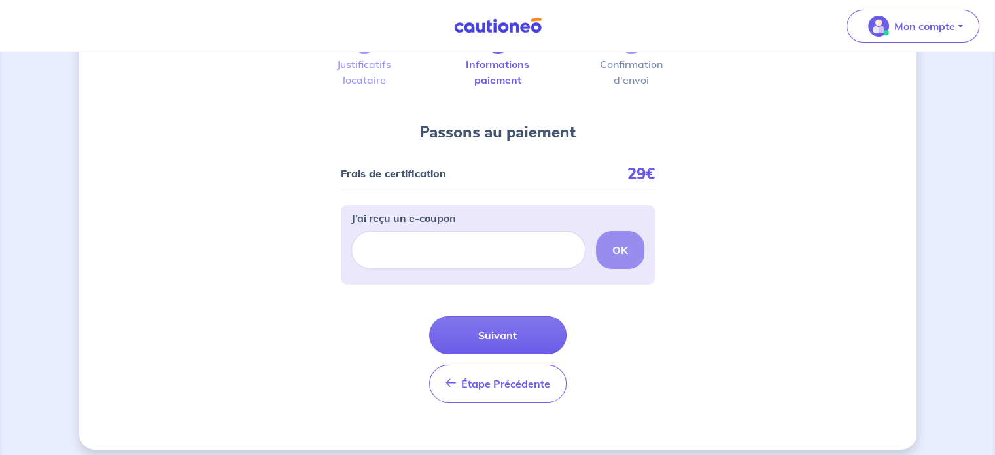
scroll to position [92, 0]
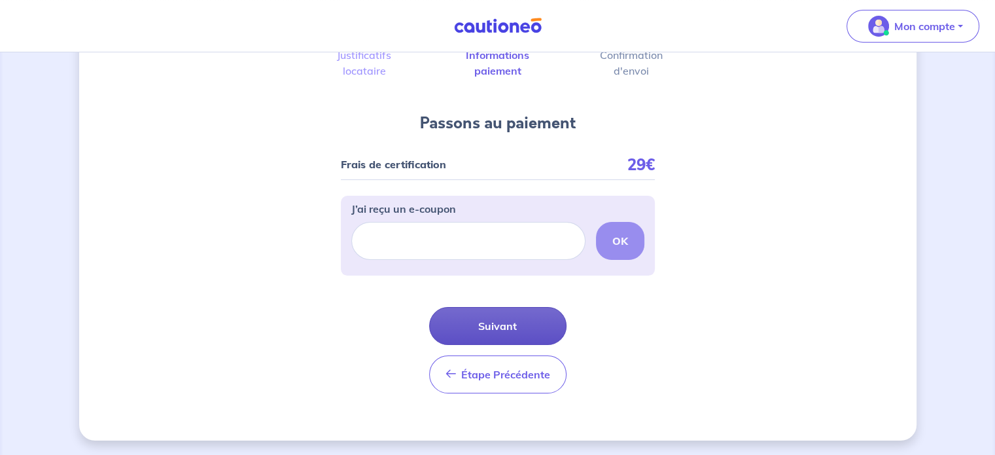
click at [507, 327] on button "Suivant" at bounding box center [497, 326] width 137 height 38
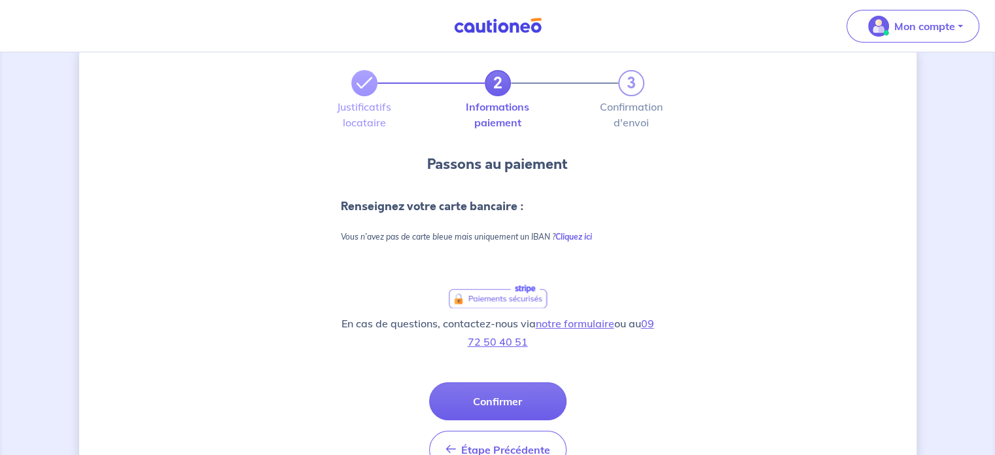
scroll to position [99, 0]
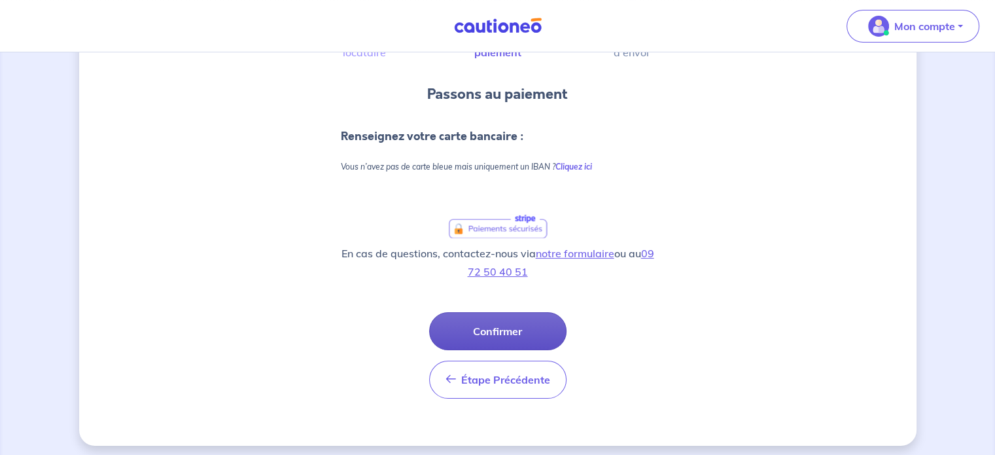
click at [494, 325] on button "Confirmer" at bounding box center [497, 331] width 137 height 38
click at [503, 332] on div "Étape Précédente Précédent Confirmer Confirmer" at bounding box center [497, 355] width 137 height 86
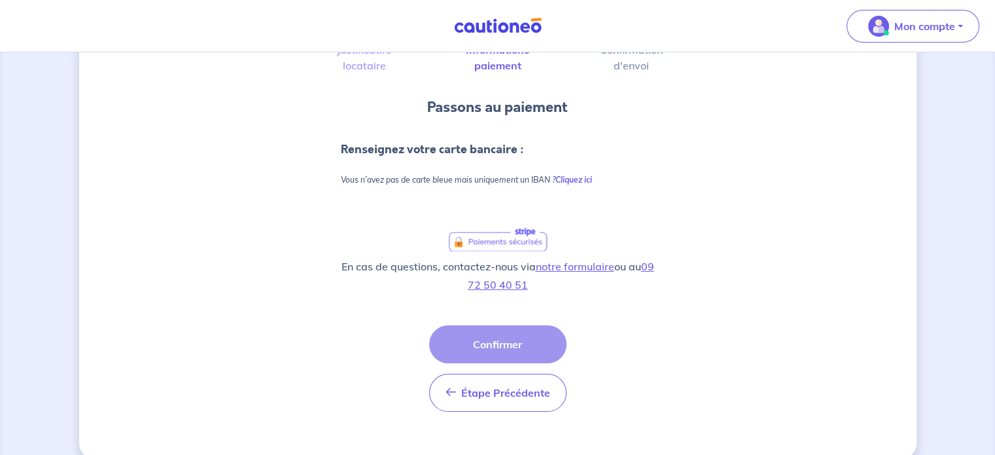
scroll to position [88, 0]
click at [497, 240] on img at bounding box center [498, 238] width 98 height 24
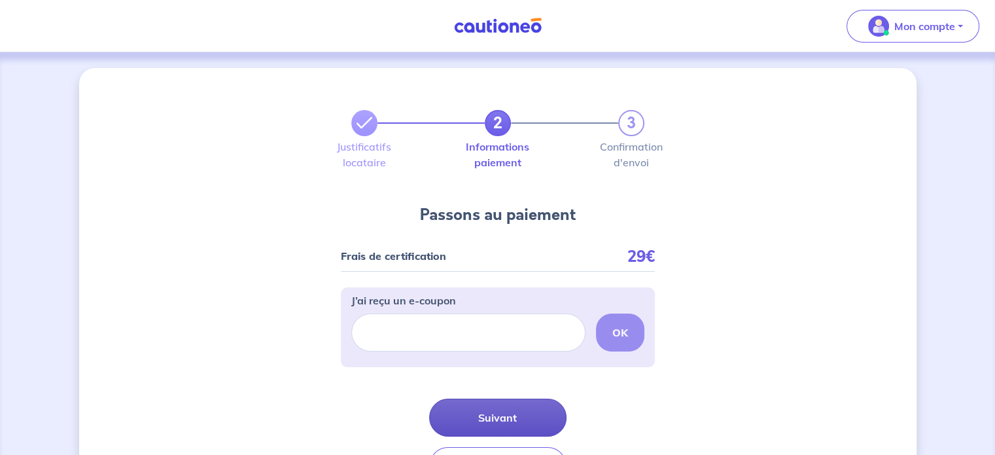
click at [514, 420] on button "Suivant" at bounding box center [497, 418] width 137 height 38
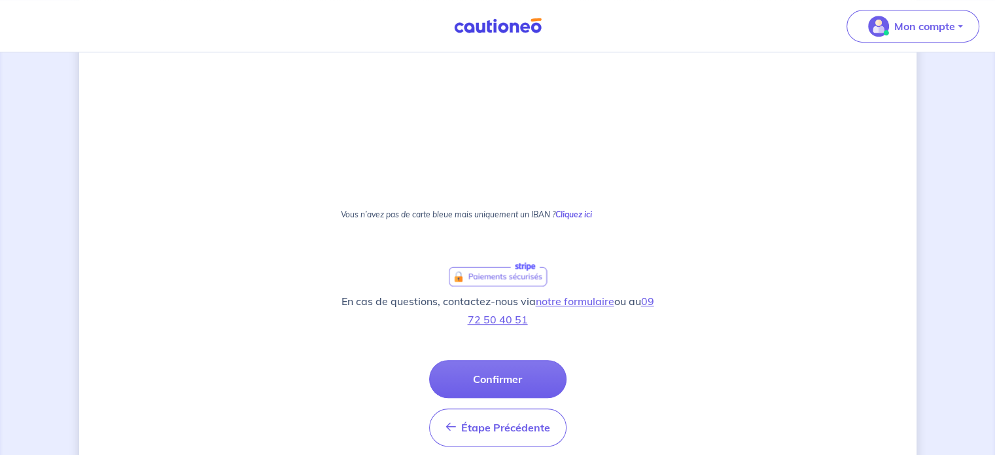
scroll to position [720, 0]
click at [495, 384] on button "Confirmer" at bounding box center [497, 380] width 137 height 38
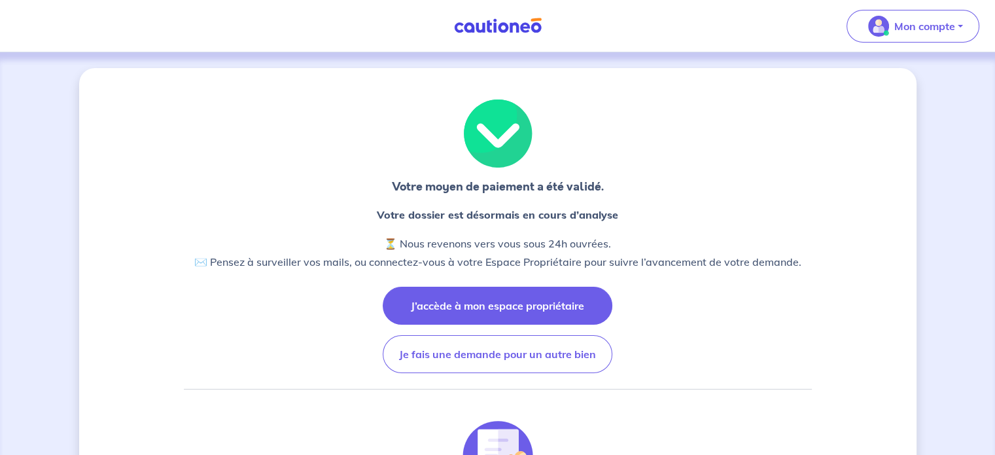
click at [508, 308] on button "J’accède à mon espace propriétaire" at bounding box center [498, 306] width 230 height 38
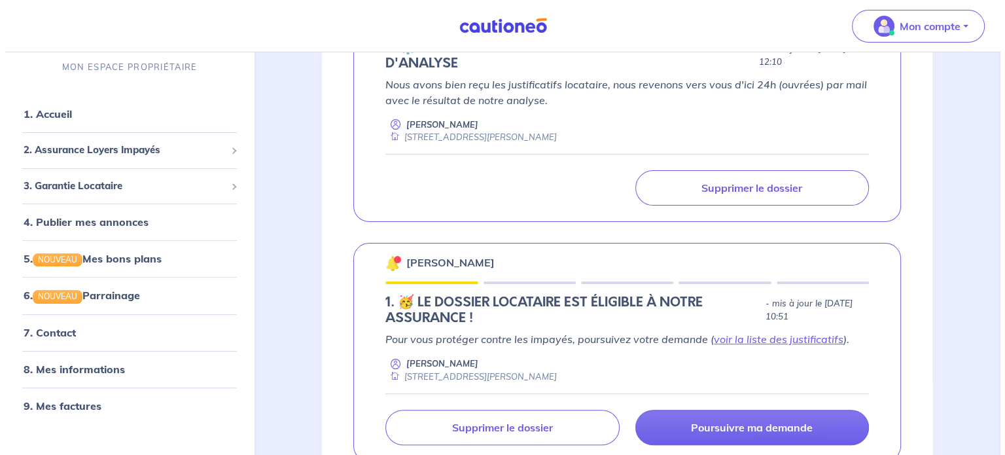
scroll to position [300, 0]
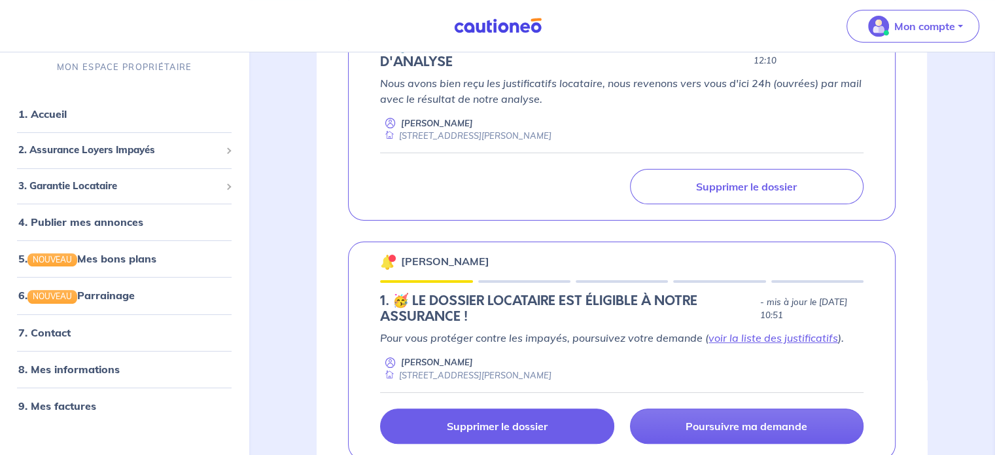
click at [538, 420] on p "Supprimer le dossier" at bounding box center [497, 426] width 101 height 13
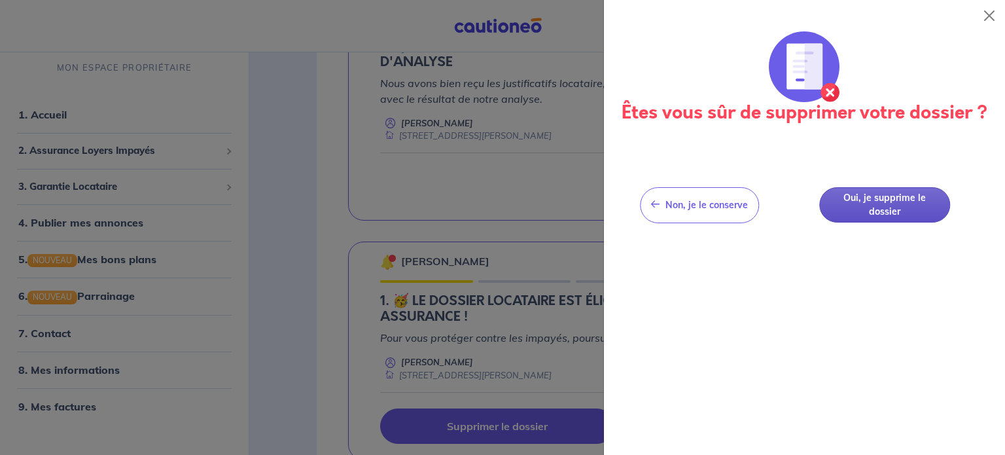
click at [884, 204] on button "Oui, je supprime le dossier" at bounding box center [884, 205] width 131 height 36
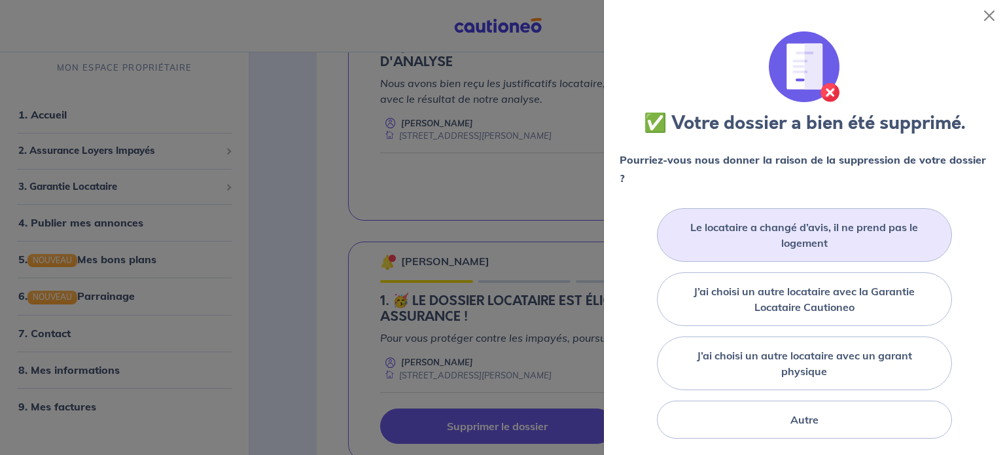
click at [834, 238] on label "Le locataire a changé d’avis, il ne prend pas le logement" at bounding box center [804, 234] width 262 height 31
click at [0, 0] on input "Le locataire a changé d’avis, il ne prend pas le logement" at bounding box center [0, 0] width 0 height 0
click at [808, 231] on label "Le locataire a changé d’avis, il ne prend pas le logement" at bounding box center [804, 234] width 262 height 31
click at [0, 0] on input "Le locataire a changé d’avis, il ne prend pas le logement" at bounding box center [0, 0] width 0 height 0
click at [778, 223] on label "Le locataire a changé d’avis, il ne prend pas le logement" at bounding box center [804, 234] width 262 height 31
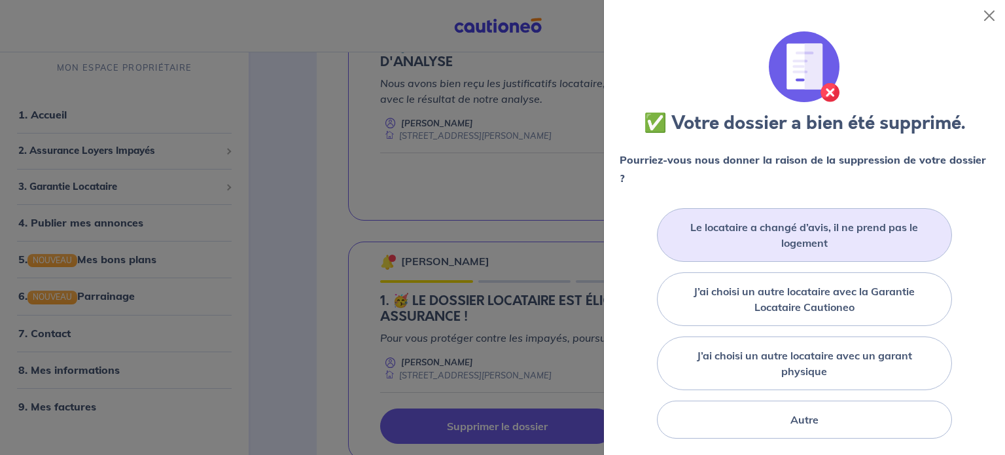
click at [0, 0] on input "Le locataire a changé d’avis, il ne prend pas le logement" at bounding box center [0, 0] width 0 height 0
click at [778, 223] on label "Le locataire a changé d’avis, il ne prend pas le logement" at bounding box center [804, 234] width 262 height 31
click at [0, 0] on input "Le locataire a changé d’avis, il ne prend pas le logement" at bounding box center [0, 0] width 0 height 0
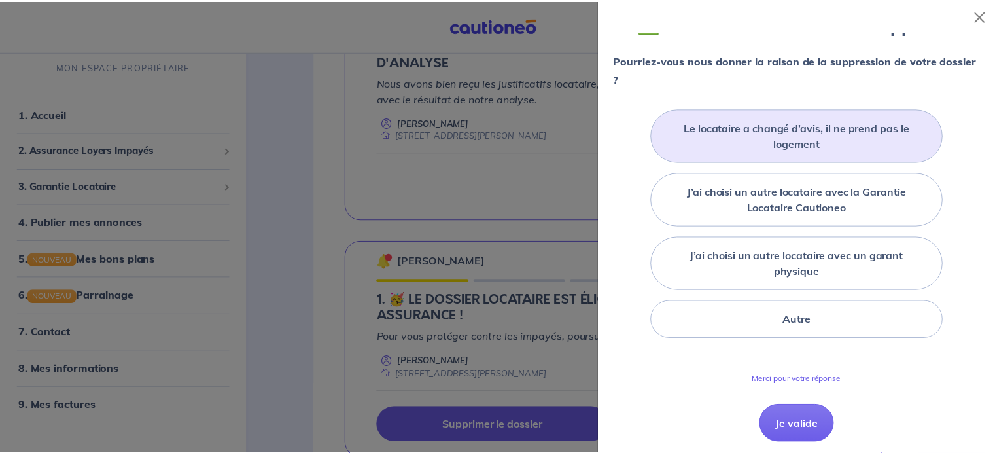
scroll to position [99, 0]
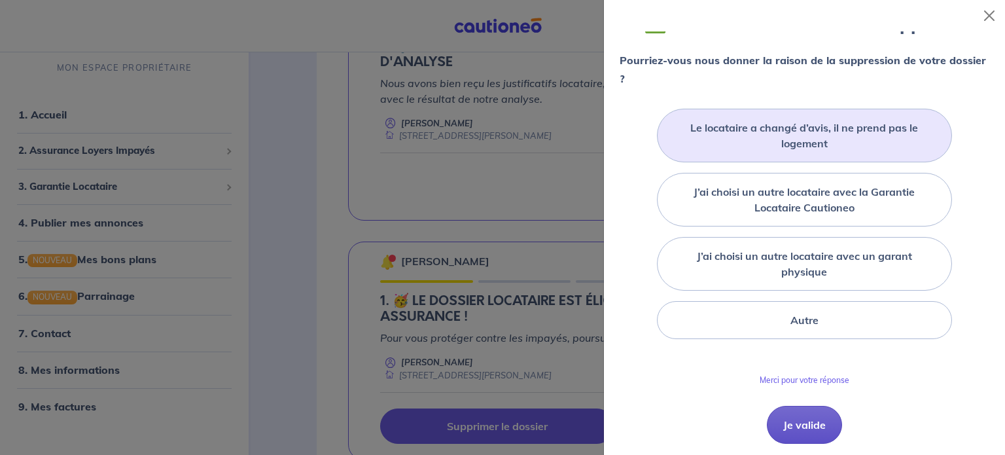
click at [814, 431] on button "Je valide" at bounding box center [804, 425] width 75 height 38
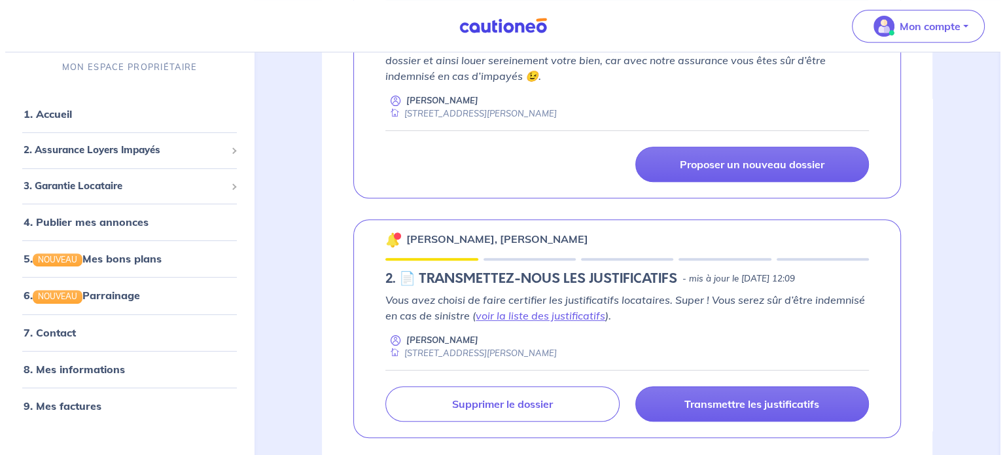
scroll to position [582, 0]
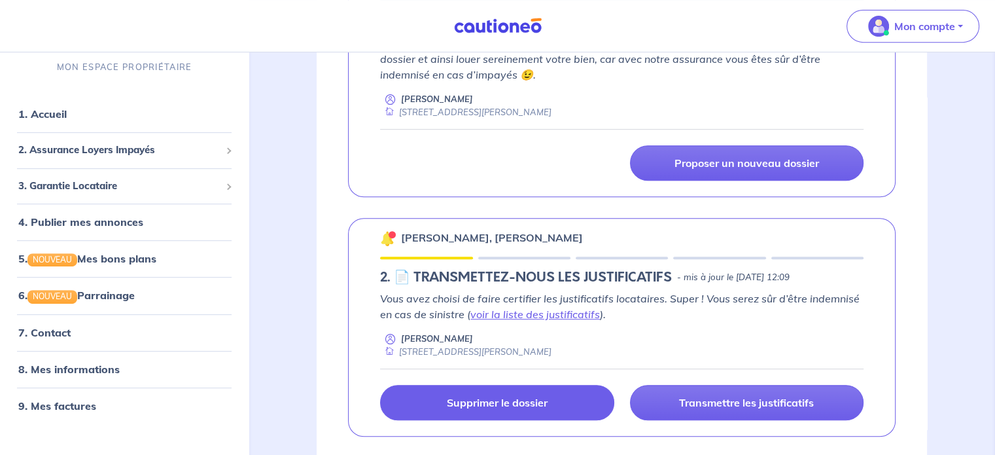
click at [560, 397] on link "Supprimer le dossier" at bounding box center [497, 402] width 234 height 35
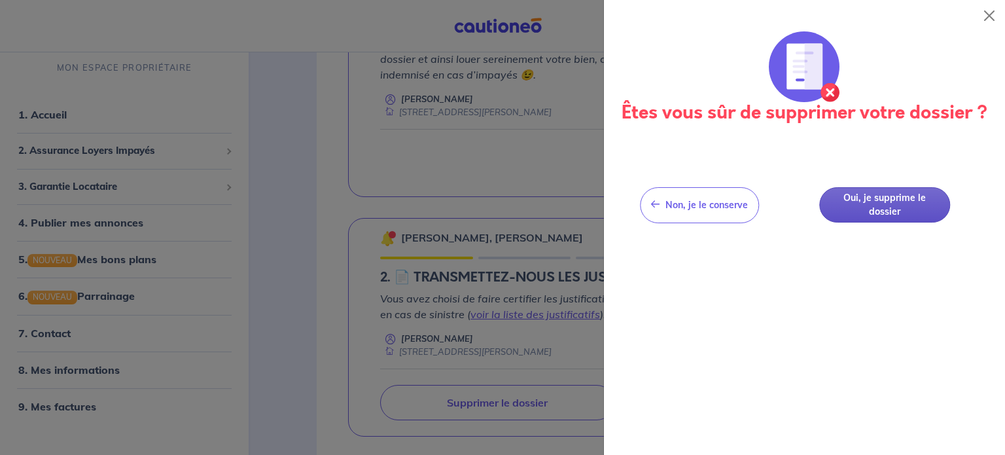
click at [872, 202] on button "Oui, je supprime le dossier" at bounding box center [884, 205] width 131 height 36
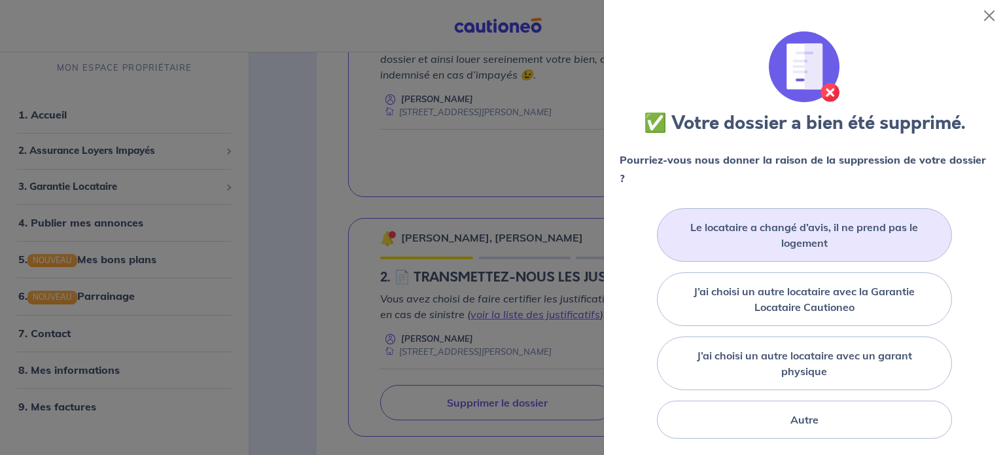
click at [815, 242] on label "Le locataire a changé d’avis, il ne prend pas le logement" at bounding box center [804, 234] width 262 height 31
click at [0, 0] on input "Le locataire a changé d’avis, il ne prend pas le logement" at bounding box center [0, 0] width 0 height 0
click at [804, 224] on label "Le locataire a changé d’avis, il ne prend pas le logement" at bounding box center [804, 234] width 262 height 31
click at [0, 0] on input "Le locataire a changé d’avis, il ne prend pas le logement" at bounding box center [0, 0] width 0 height 0
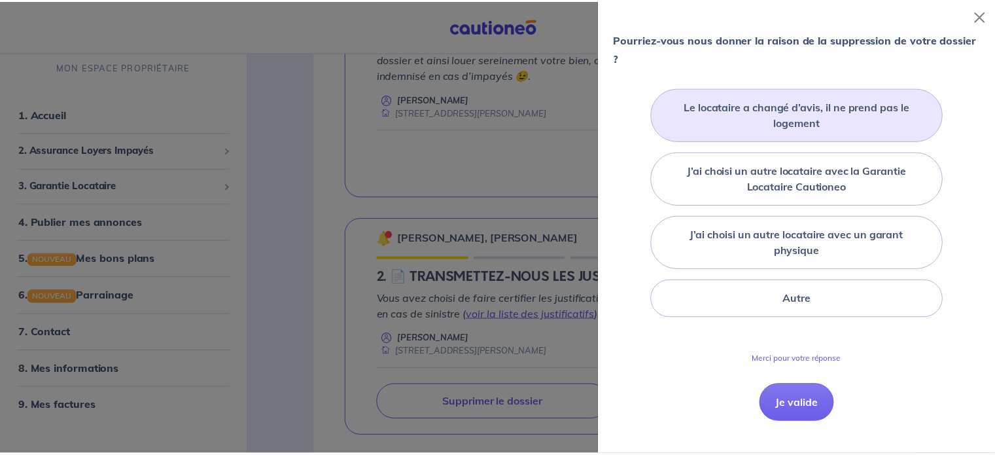
scroll to position [144, 0]
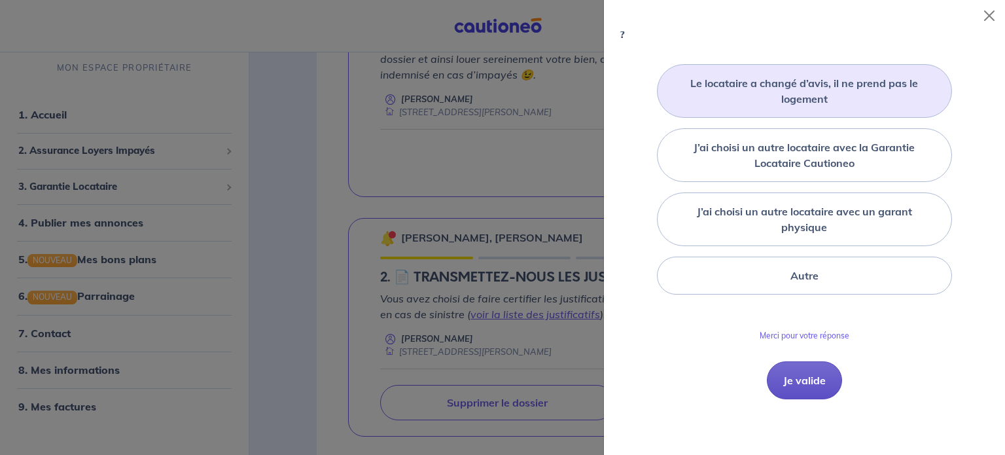
click at [797, 367] on button "Je valide" at bounding box center [804, 380] width 75 height 38
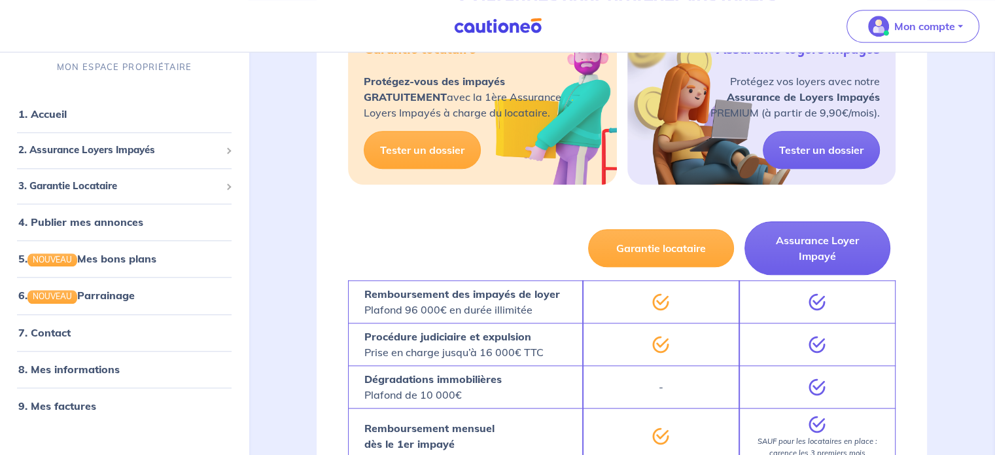
scroll to position [1190, 0]
